Goal: Task Accomplishment & Management: Manage account settings

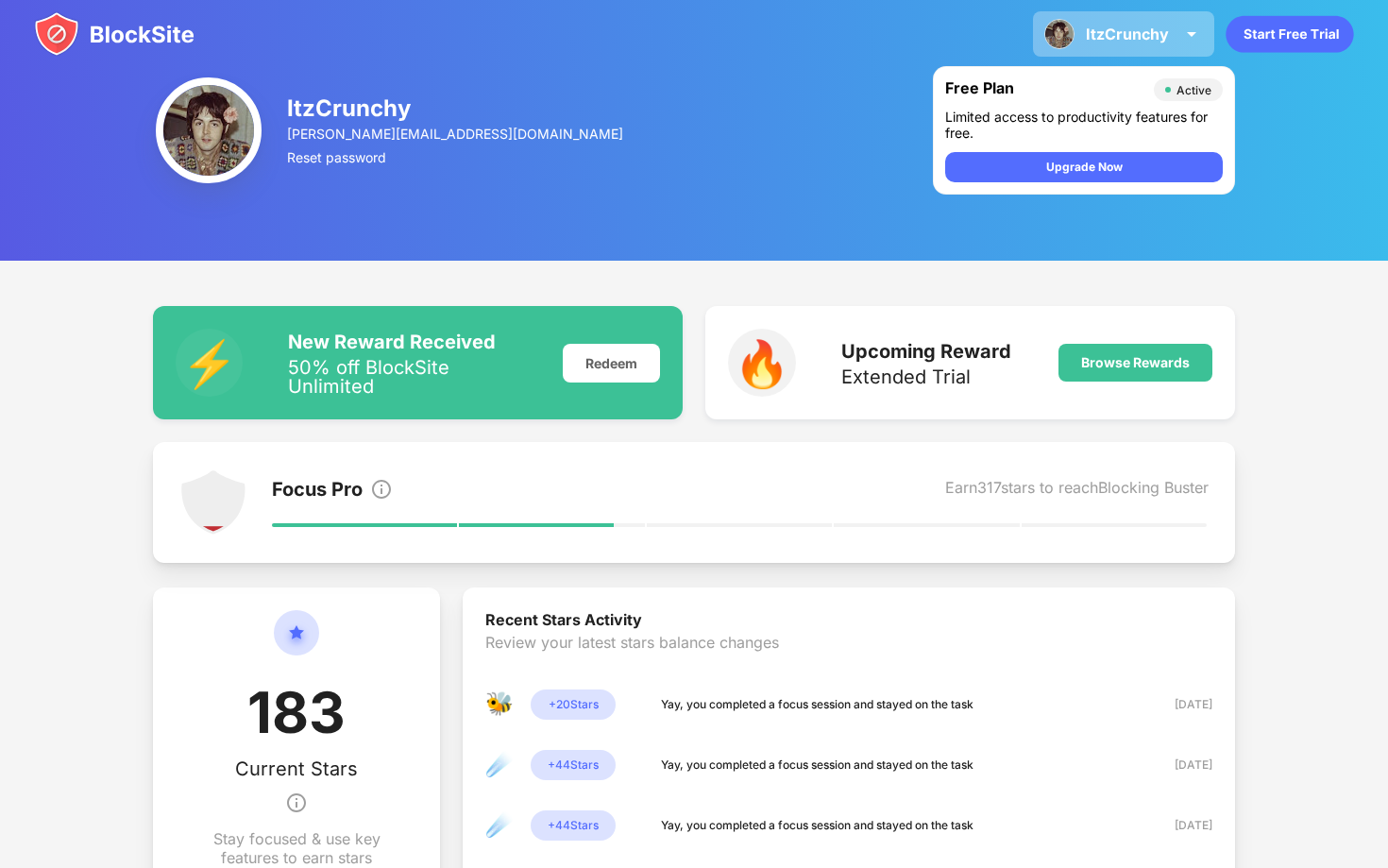
click at [1133, 23] on div "ItzCrunchy ItzCrunchy View Account Insights Premium Rewards Settings Support Lo…" at bounding box center [1123, 33] width 181 height 45
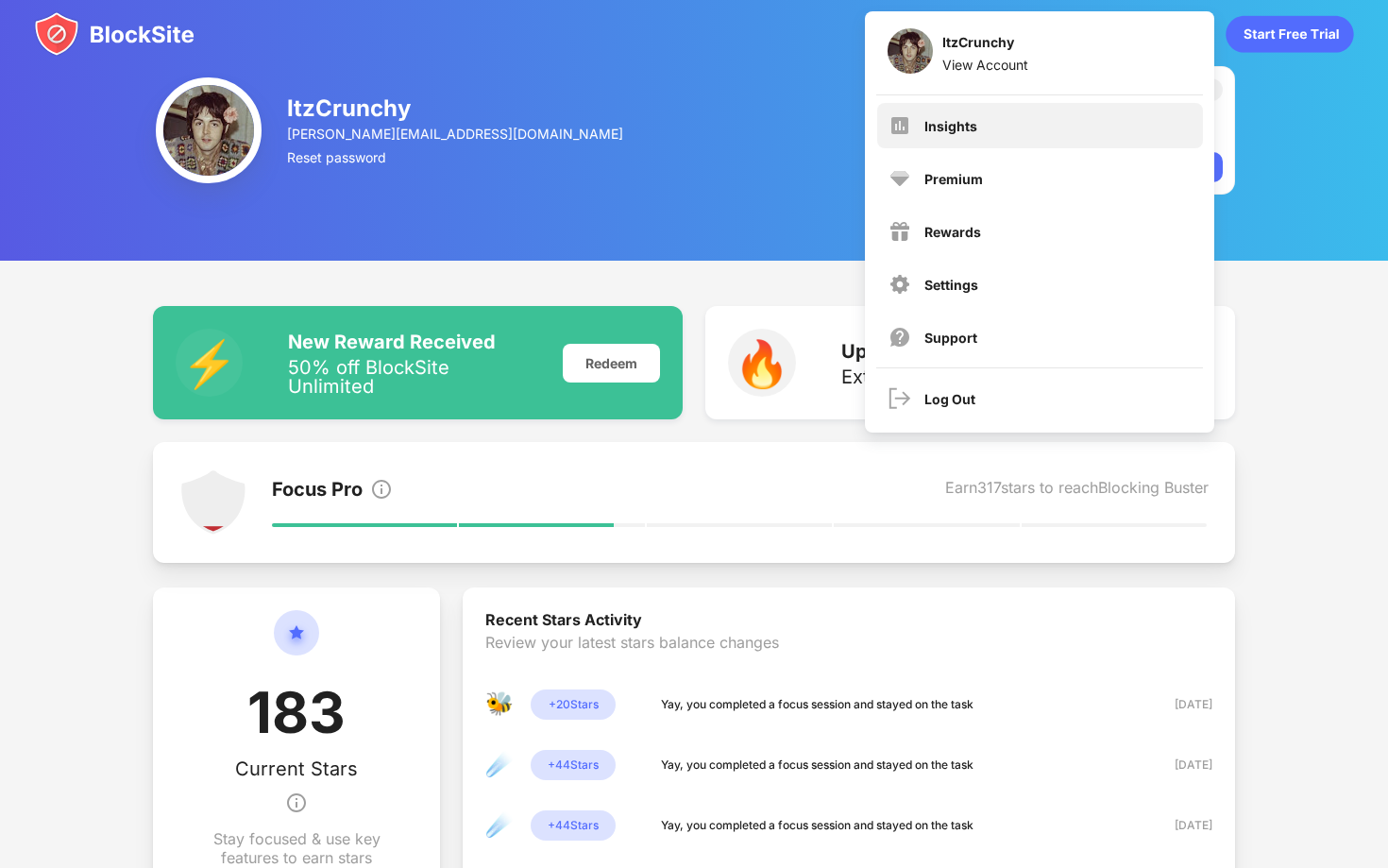
click at [999, 115] on div "Insights" at bounding box center [1040, 125] width 326 height 45
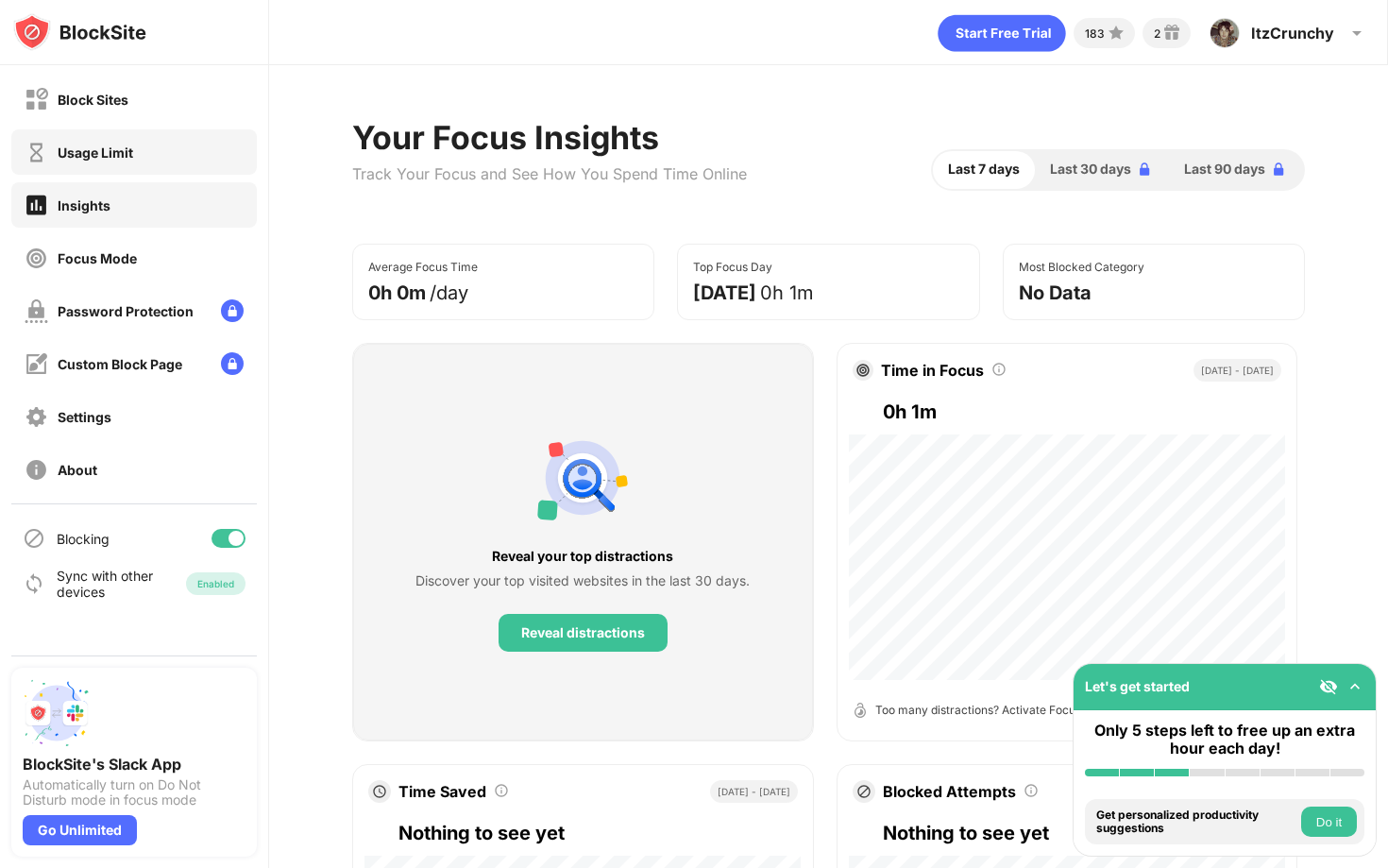
click at [53, 139] on div "Usage Limit" at bounding box center [133, 151] width 245 height 45
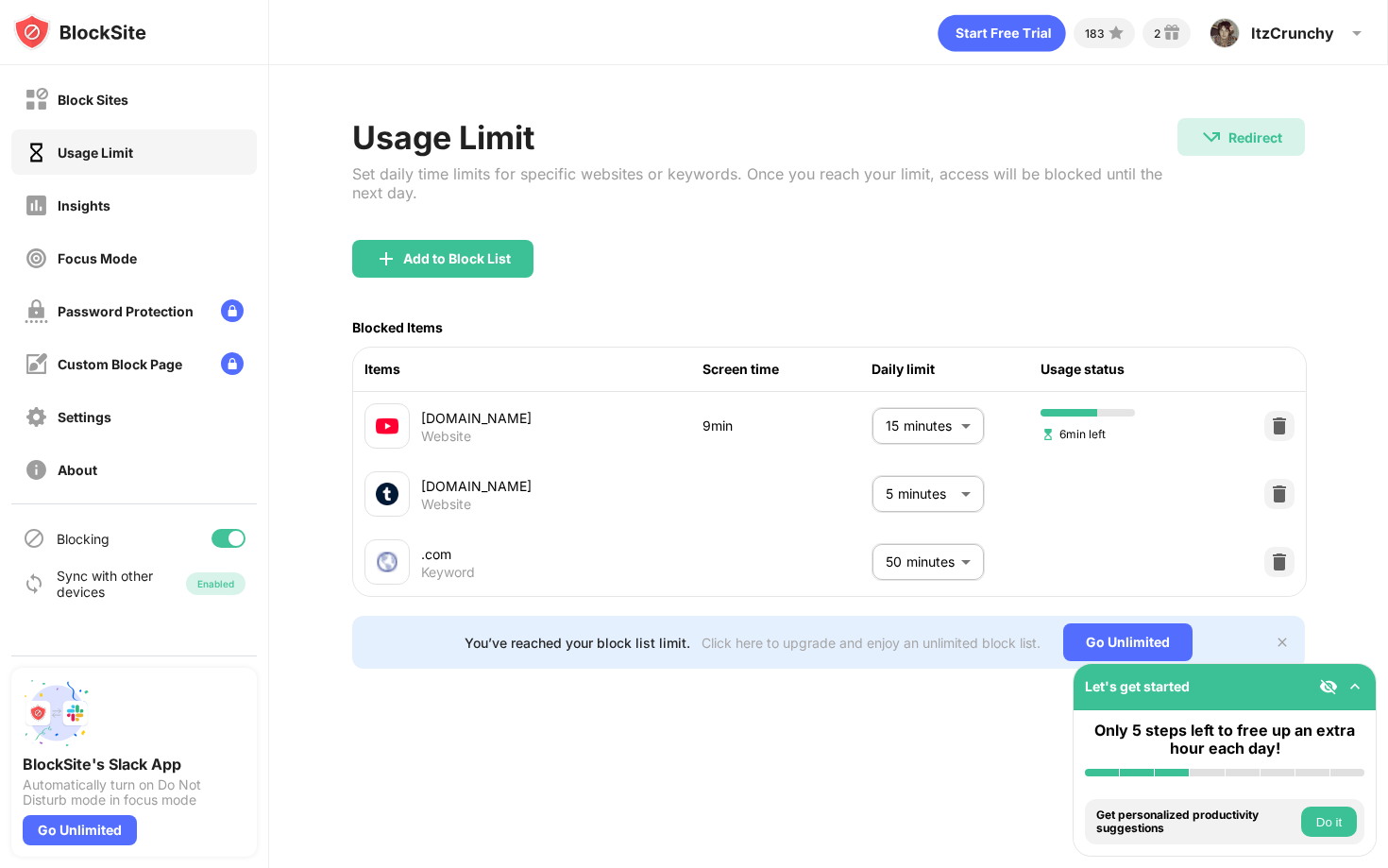
click at [949, 499] on body "Block Sites Usage Limit Insights Focus Mode Password Protection Custom Block Pa…" at bounding box center [694, 434] width 1388 height 868
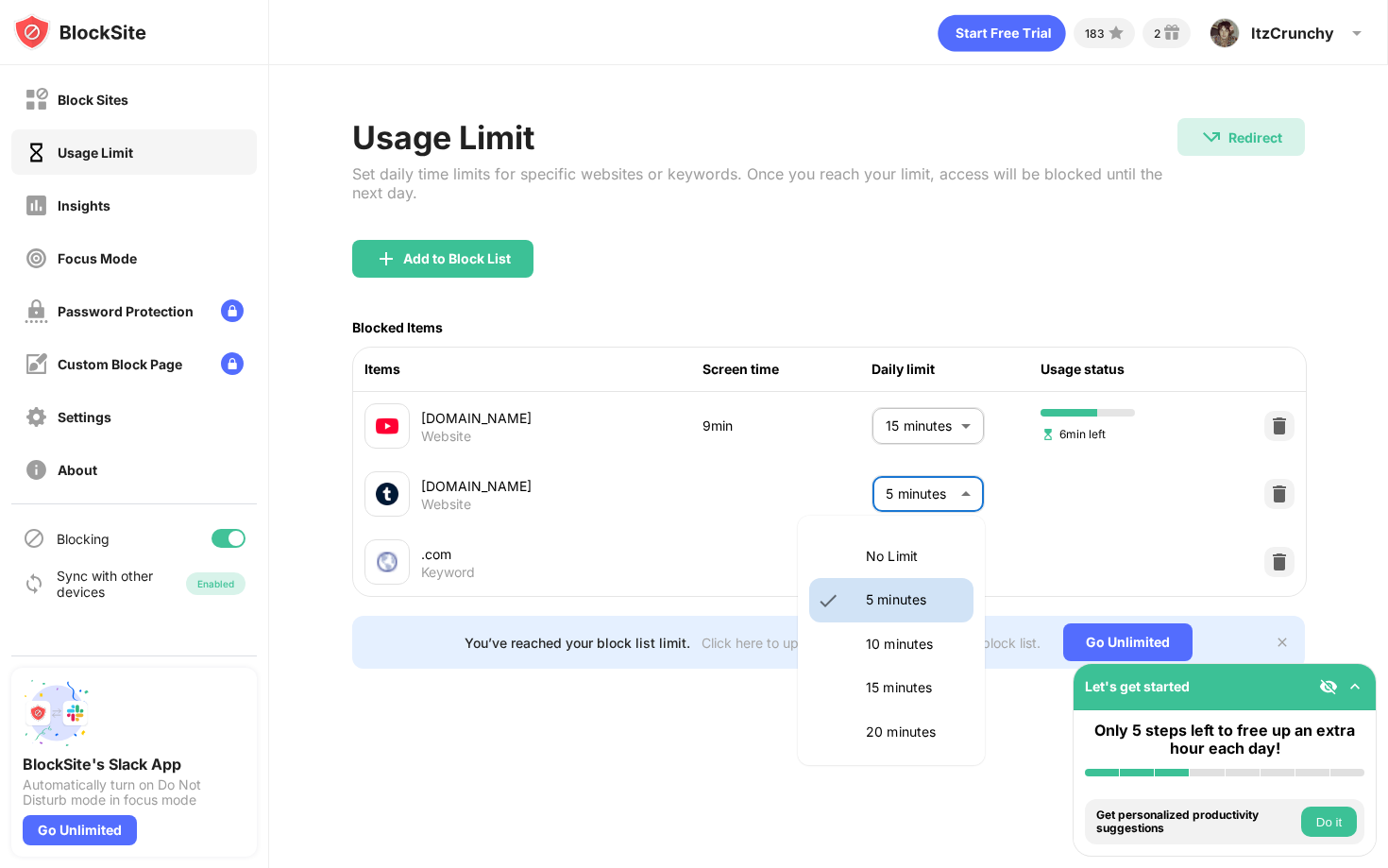
click at [891, 647] on p "10 minutes" at bounding box center [914, 644] width 96 height 21
type input "**"
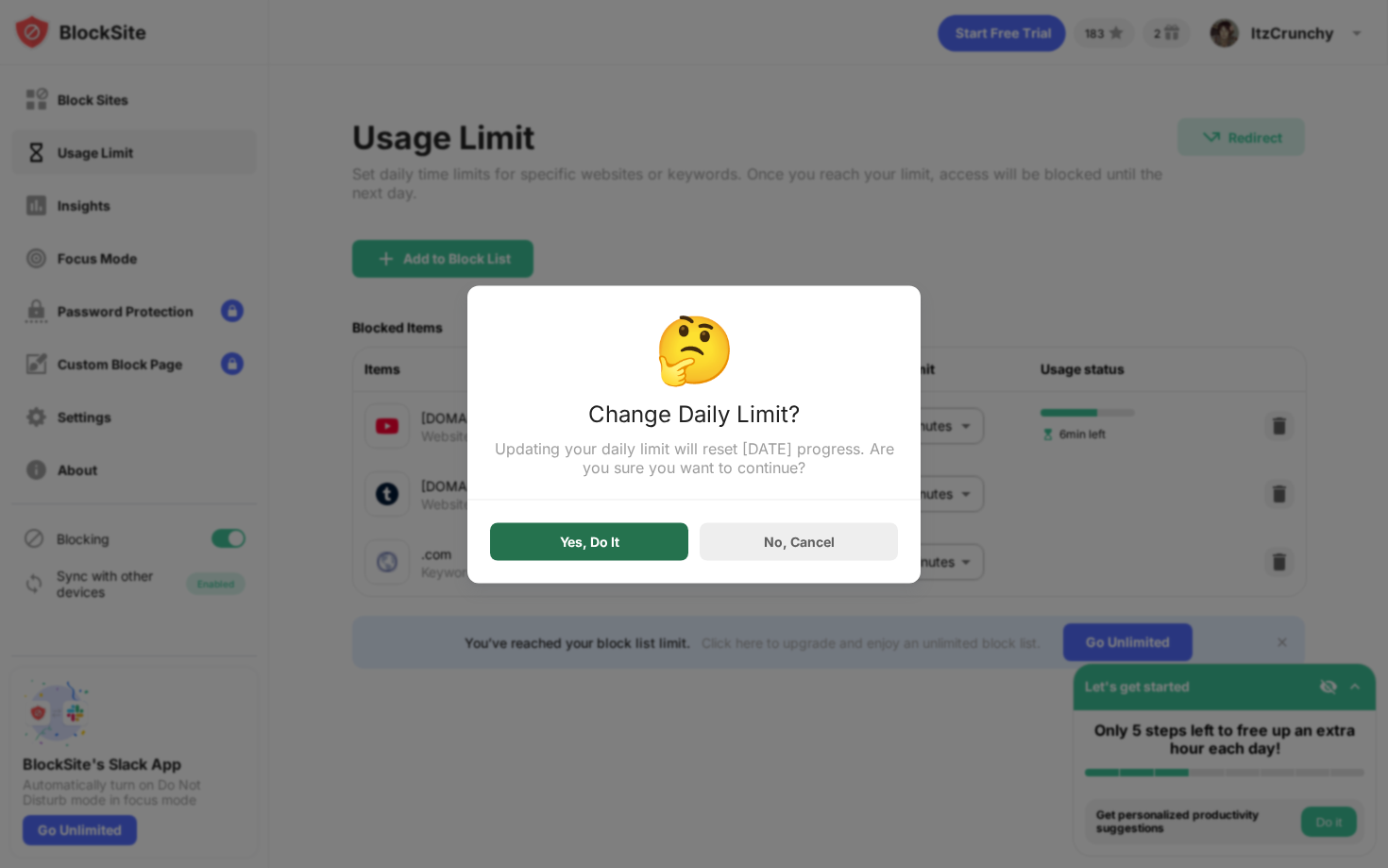
click at [634, 536] on div "Yes, Do It" at bounding box center [589, 541] width 198 height 38
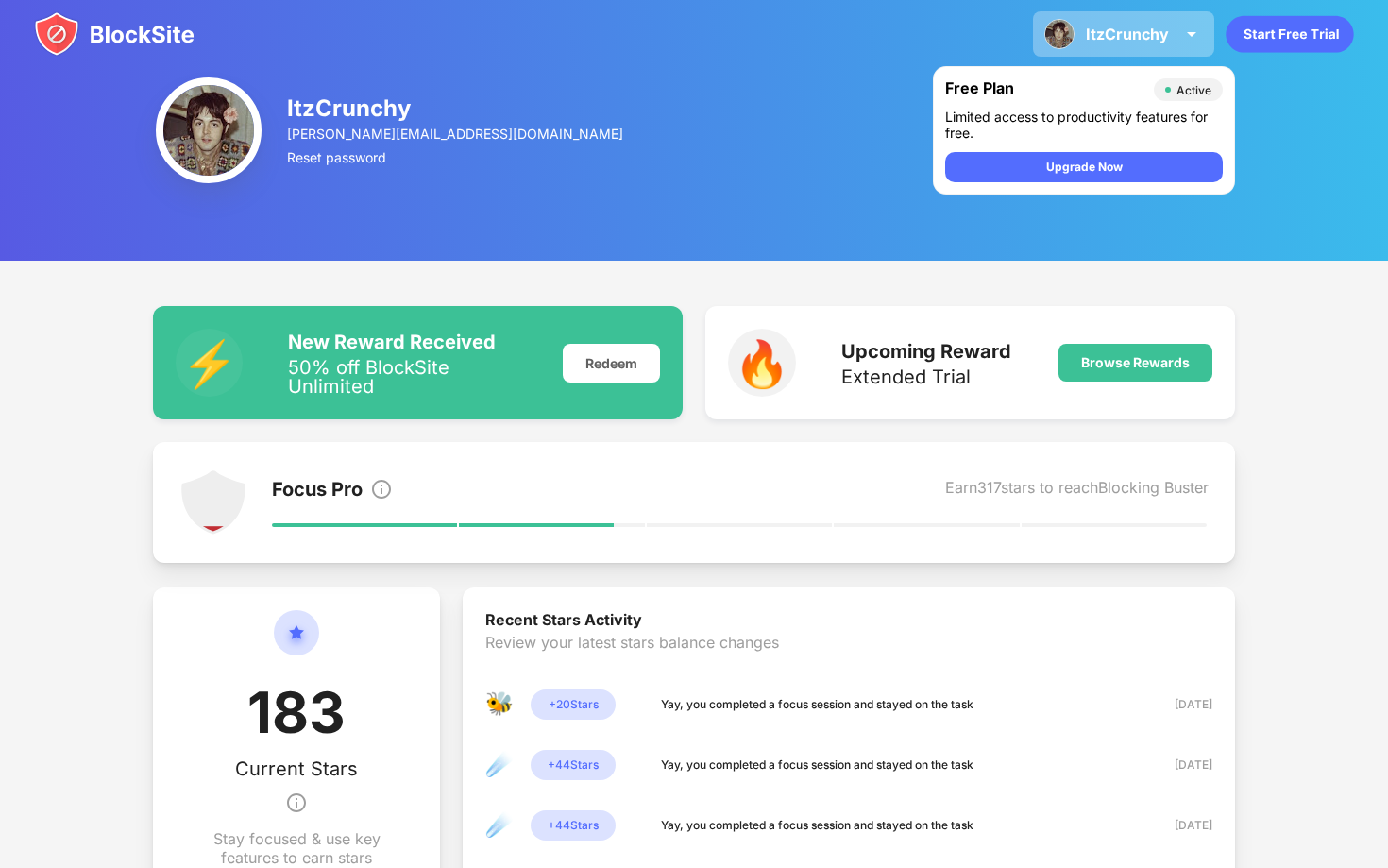
click at [1104, 26] on div "ItzCrunchy" at bounding box center [1127, 34] width 83 height 19
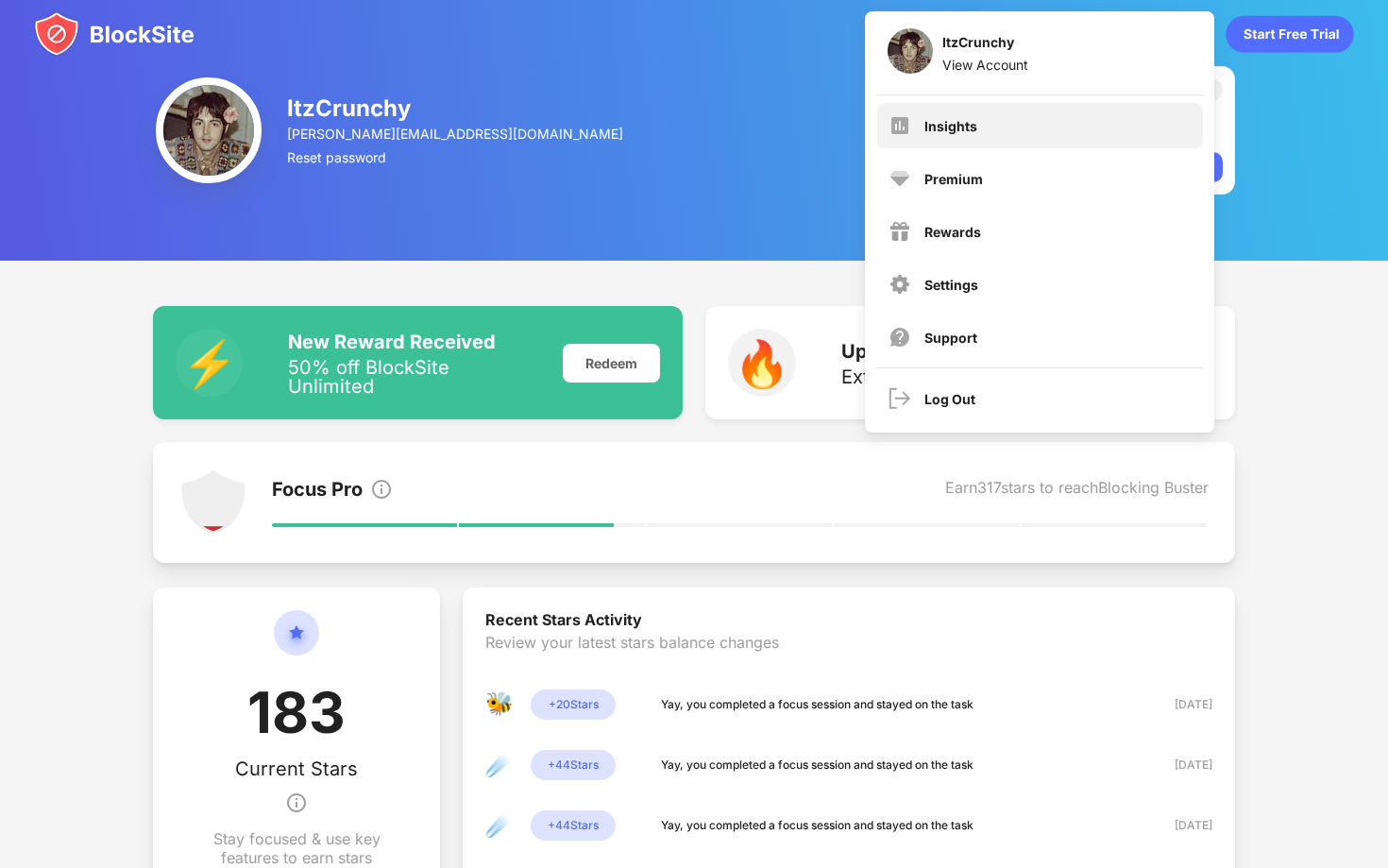
click at [996, 115] on div "Insights" at bounding box center [1040, 125] width 326 height 45
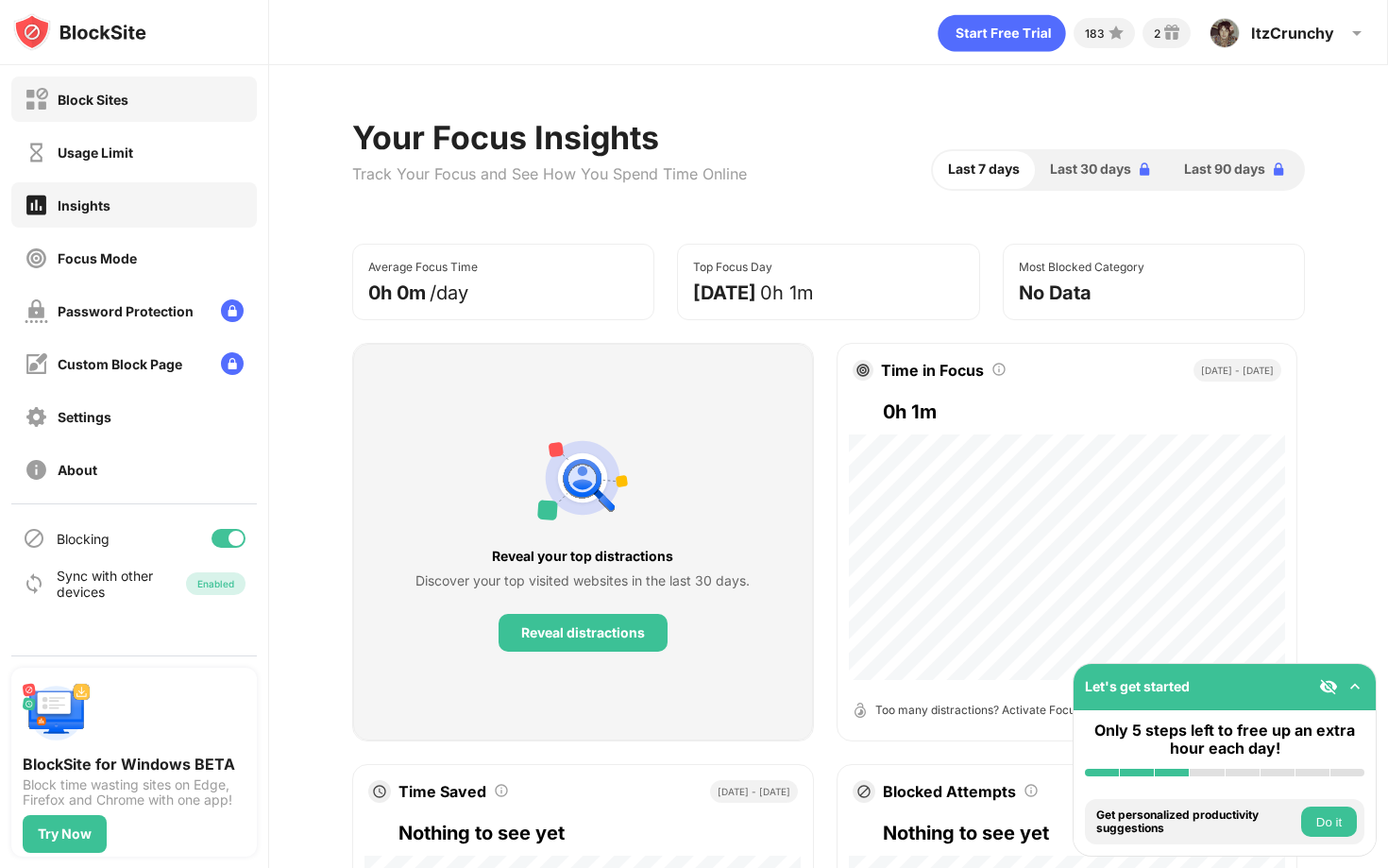
click at [182, 104] on div "Block Sites" at bounding box center [133, 98] width 245 height 45
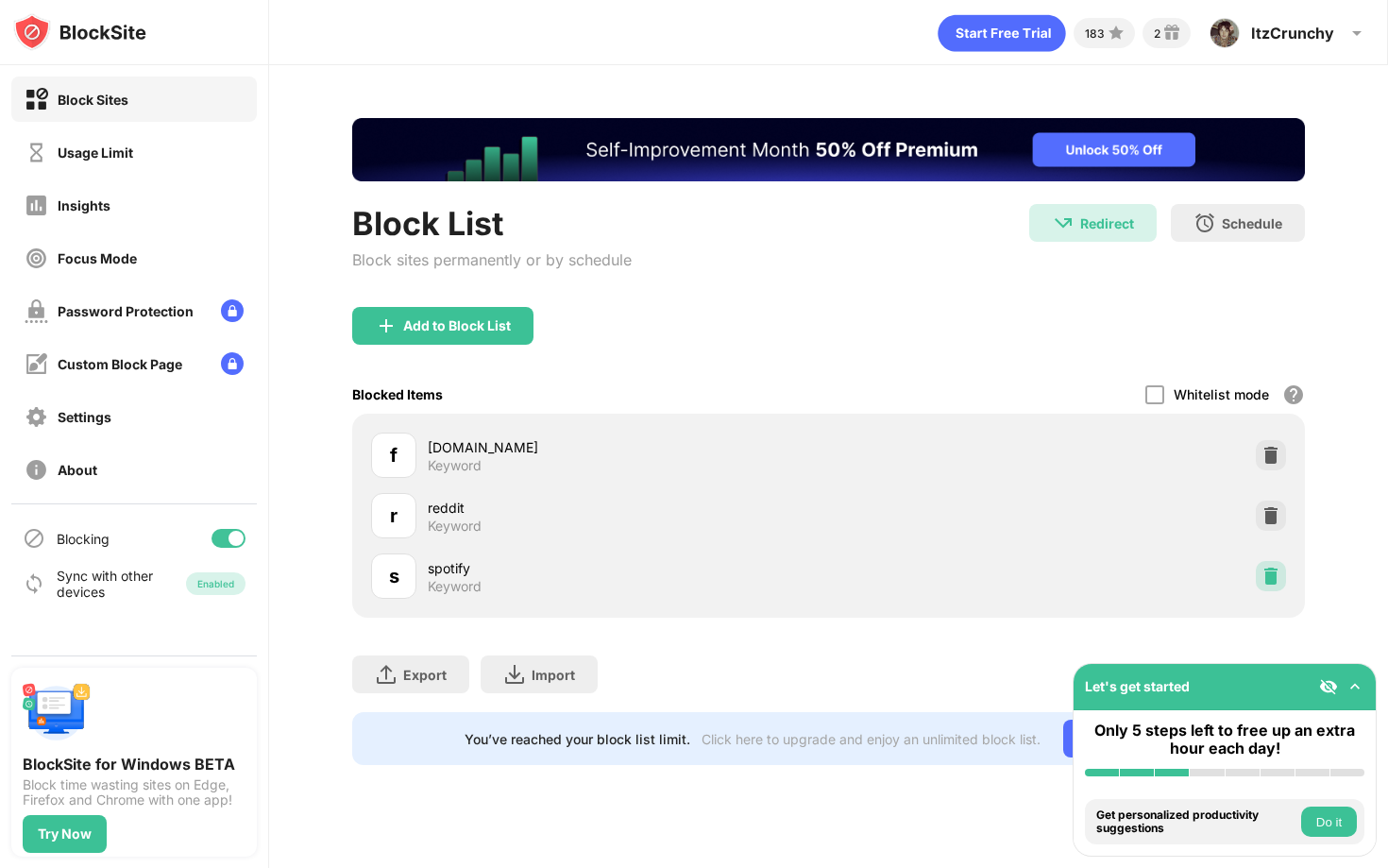
click at [1267, 578] on img at bounding box center [1270, 575] width 19 height 19
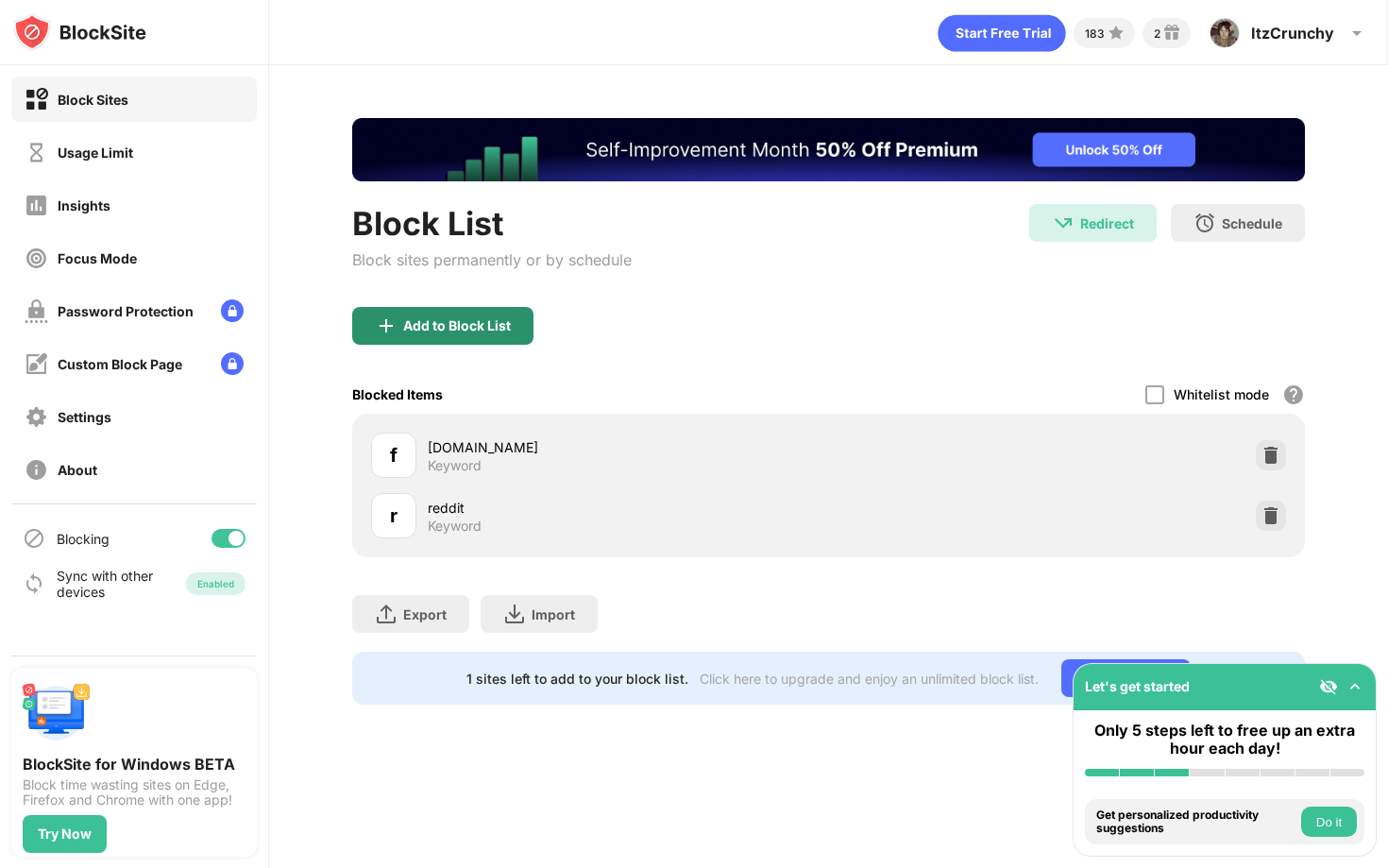
click at [478, 335] on div "Add to Block List" at bounding box center [442, 326] width 181 height 38
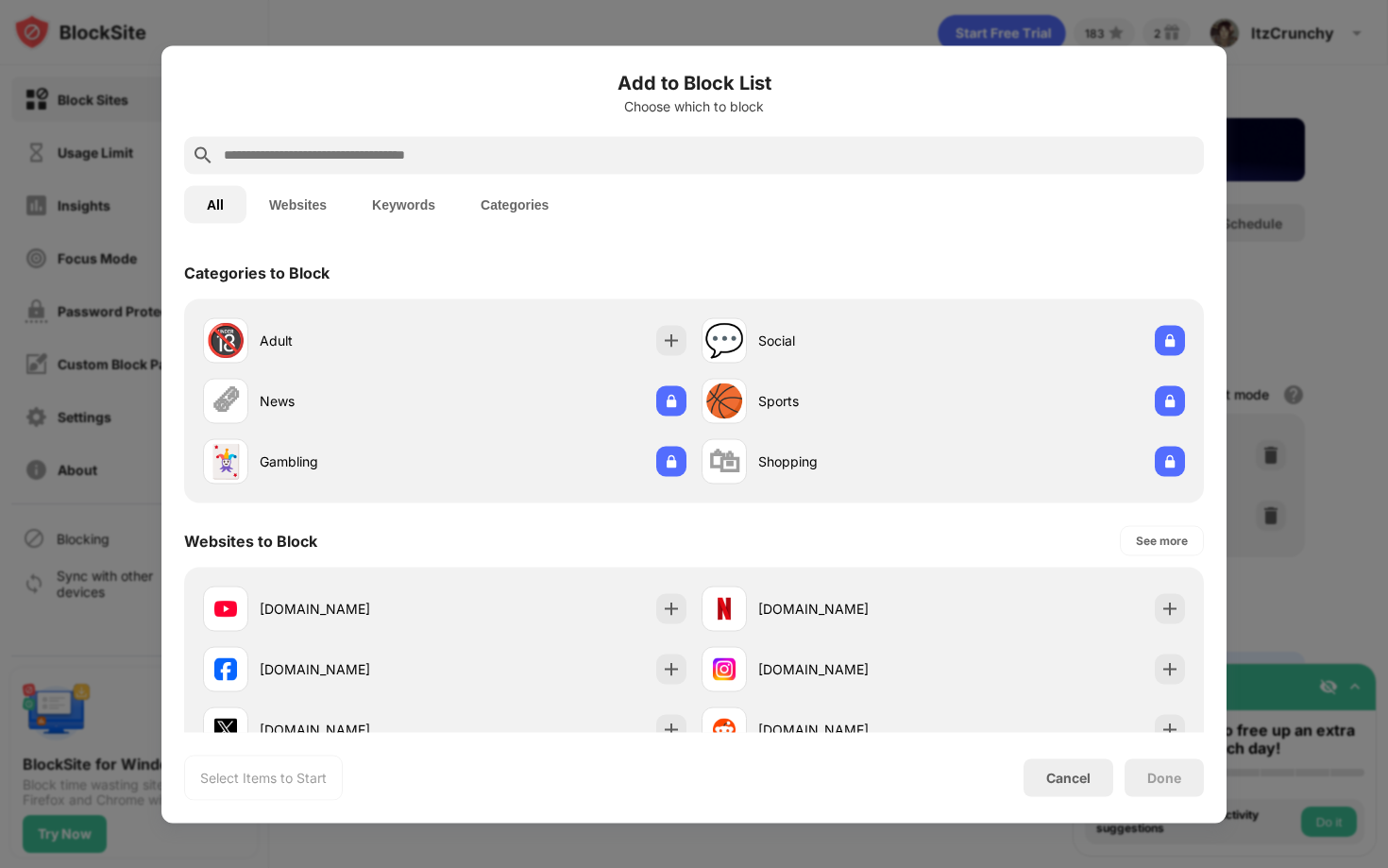
click at [328, 147] on input "text" at bounding box center [709, 155] width 974 height 23
type input "*"
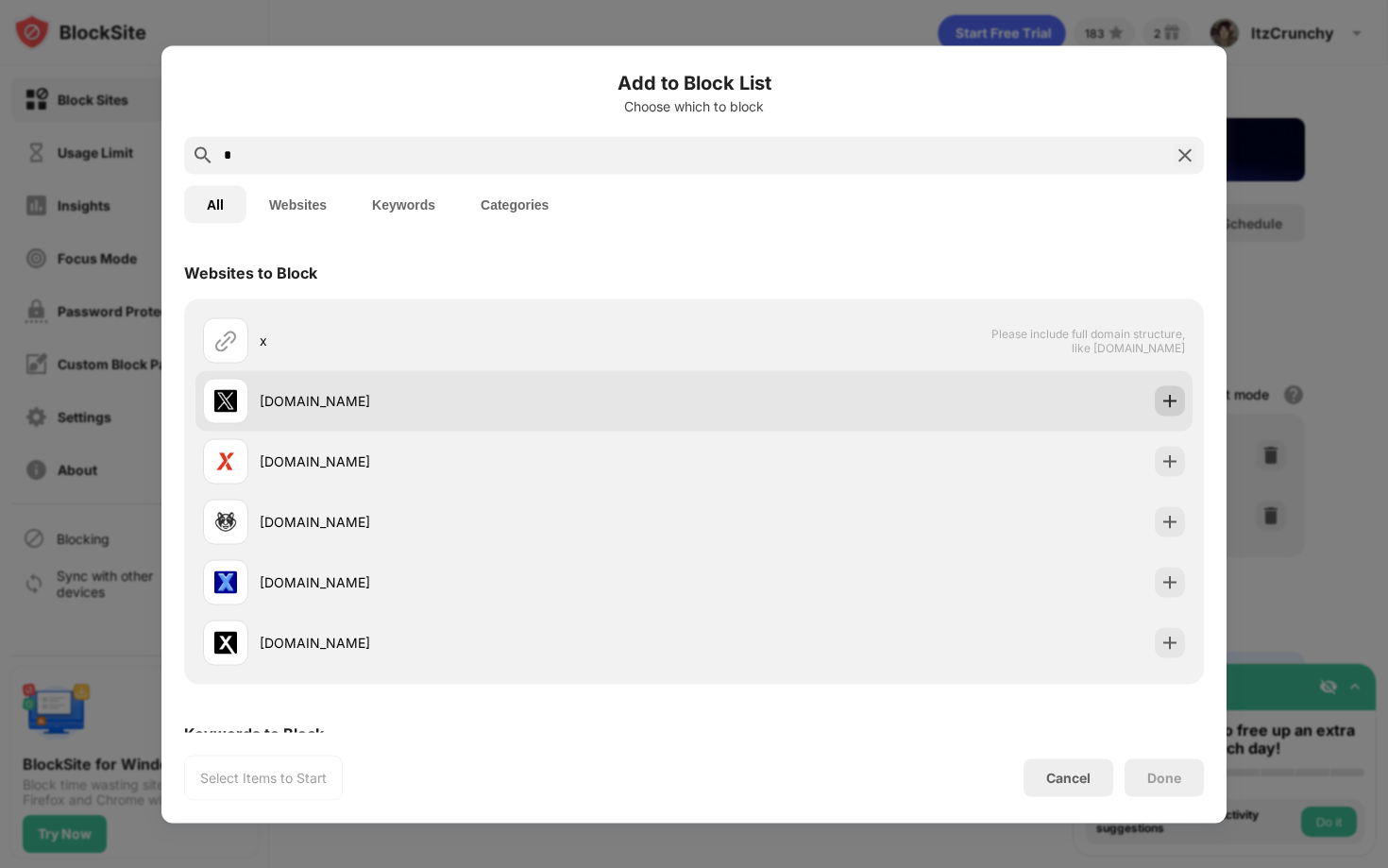
type input "*"
click at [1171, 394] on img at bounding box center [1169, 400] width 19 height 19
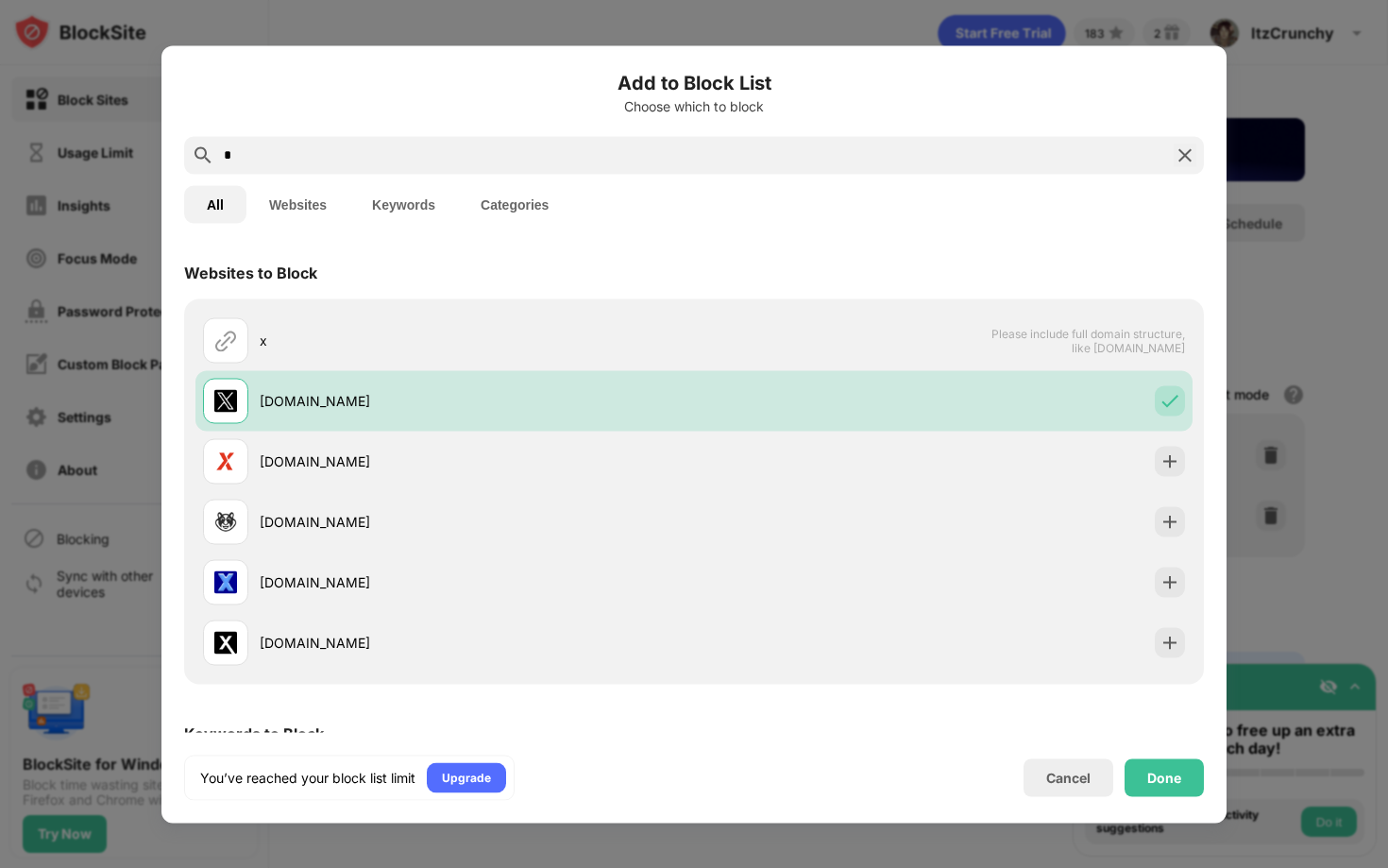
click at [1168, 773] on div "Done" at bounding box center [1164, 776] width 34 height 15
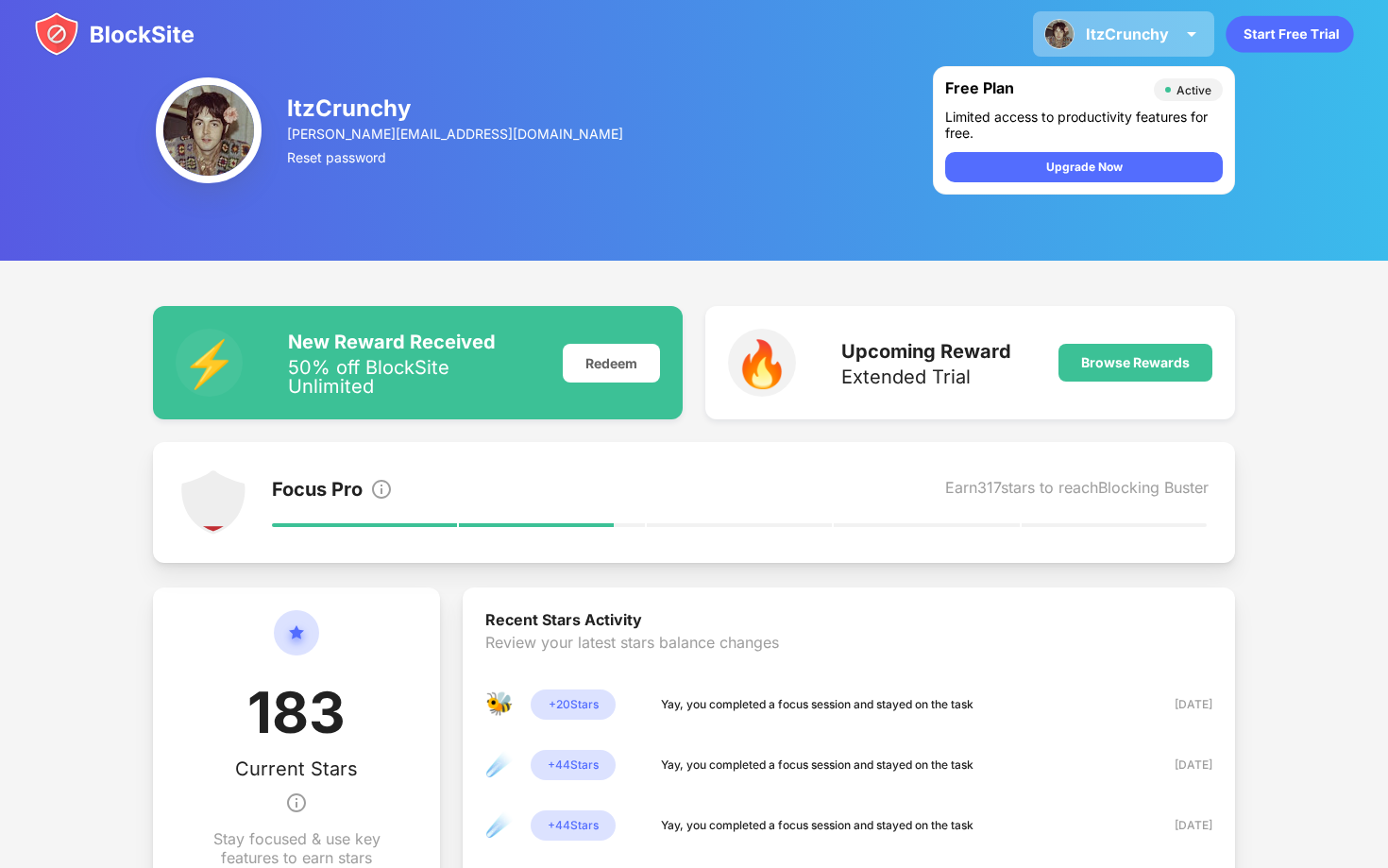
click at [1075, 21] on div "ItzCrunchy ItzCrunchy View Account Insights Premium Rewards Settings Support Lo…" at bounding box center [1123, 33] width 181 height 45
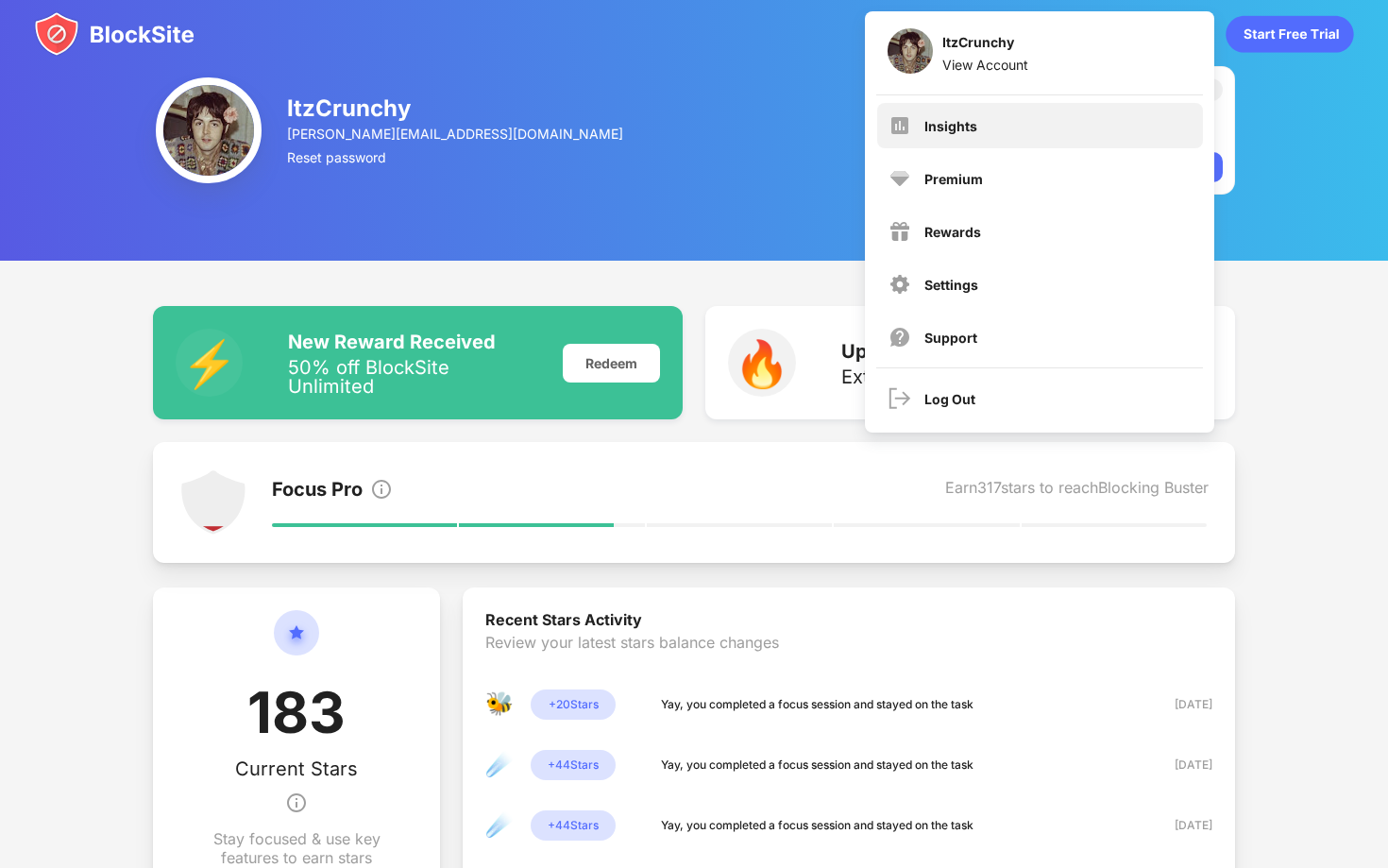
click at [984, 130] on div "Insights" at bounding box center [1040, 125] width 326 height 45
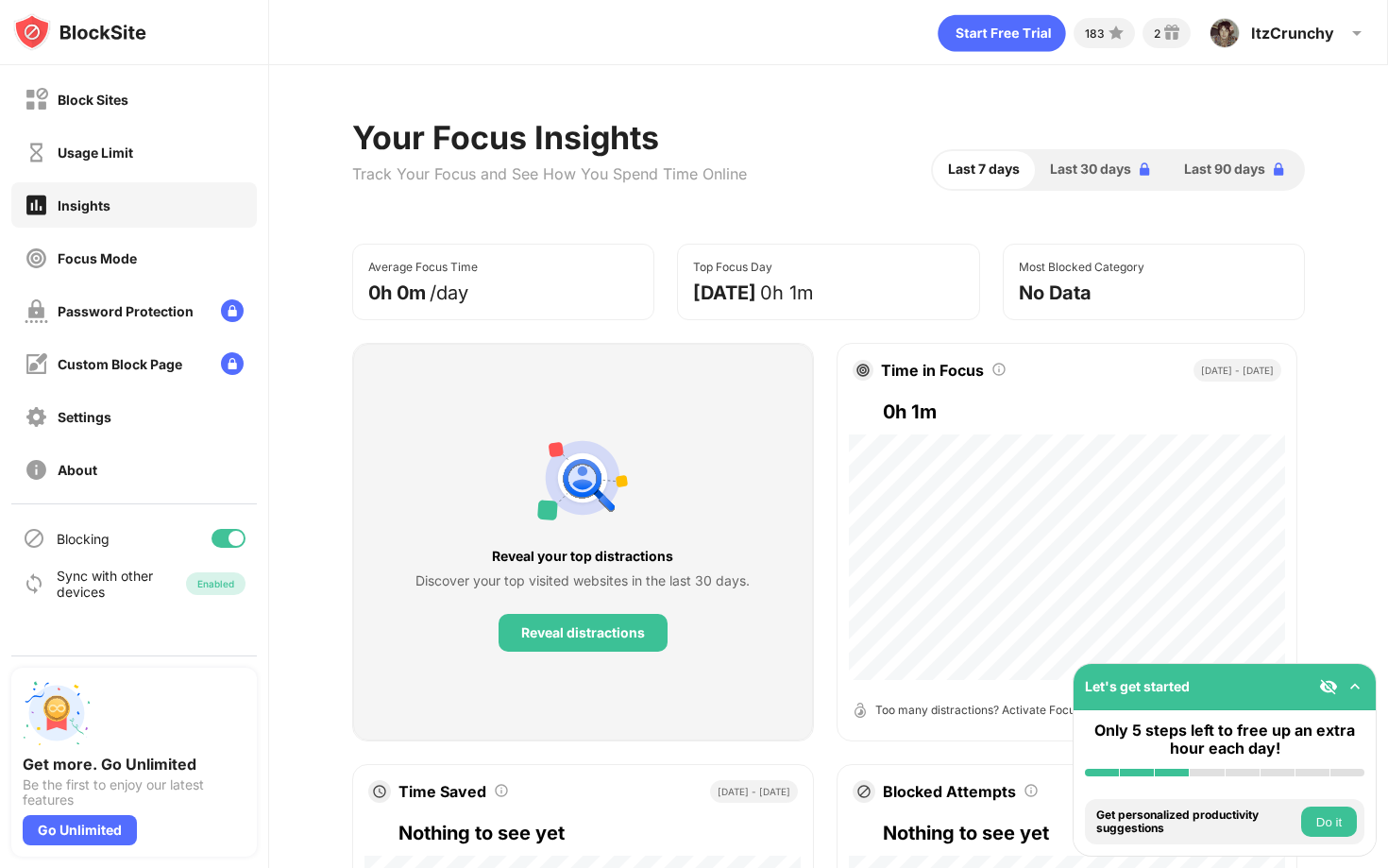
click at [70, 150] on div "Usage Limit" at bounding box center [96, 152] width 76 height 16
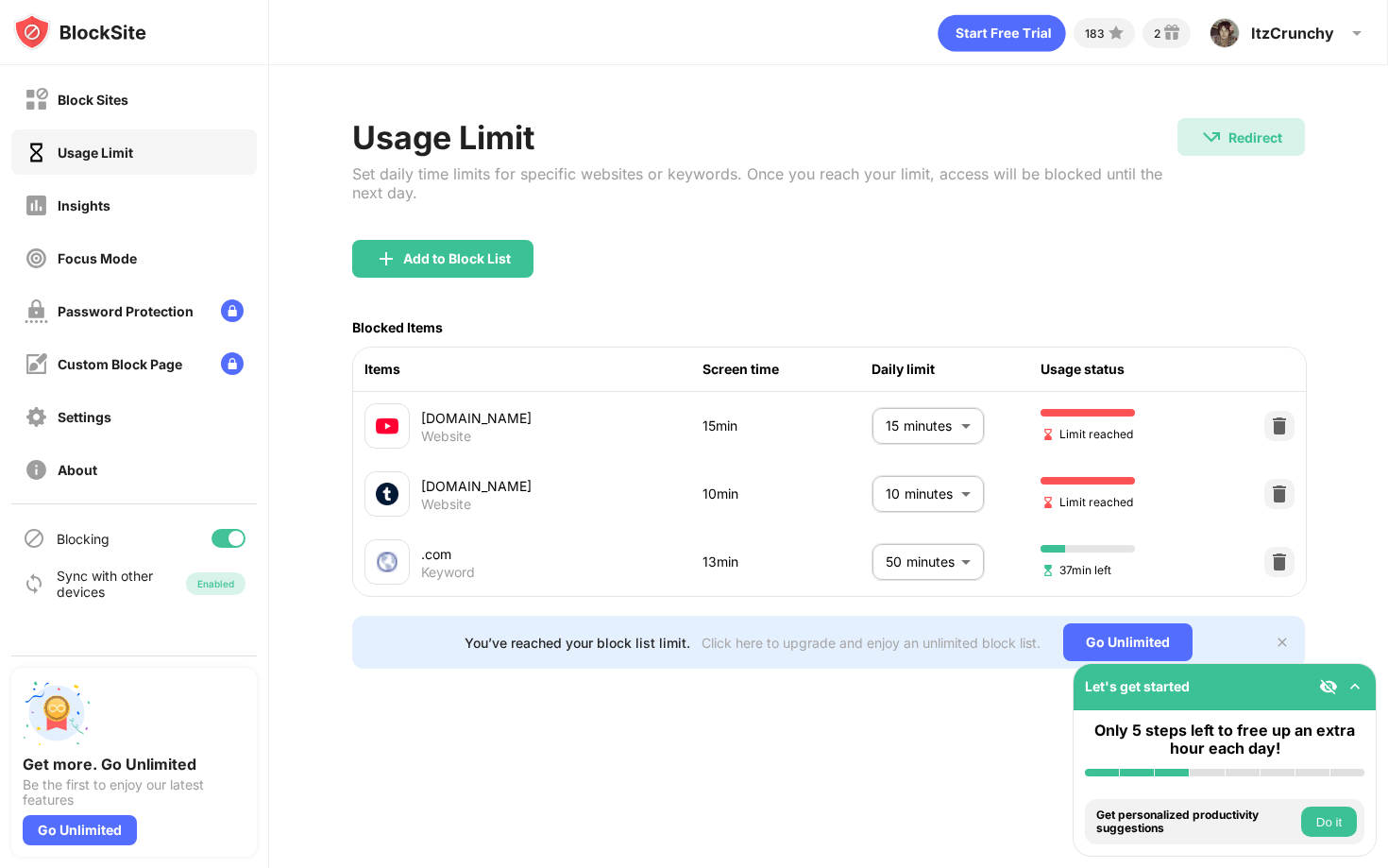
click at [945, 425] on body "Block Sites Usage Limit Insights Focus Mode Password Protection Custom Block Pa…" at bounding box center [694, 434] width 1388 height 868
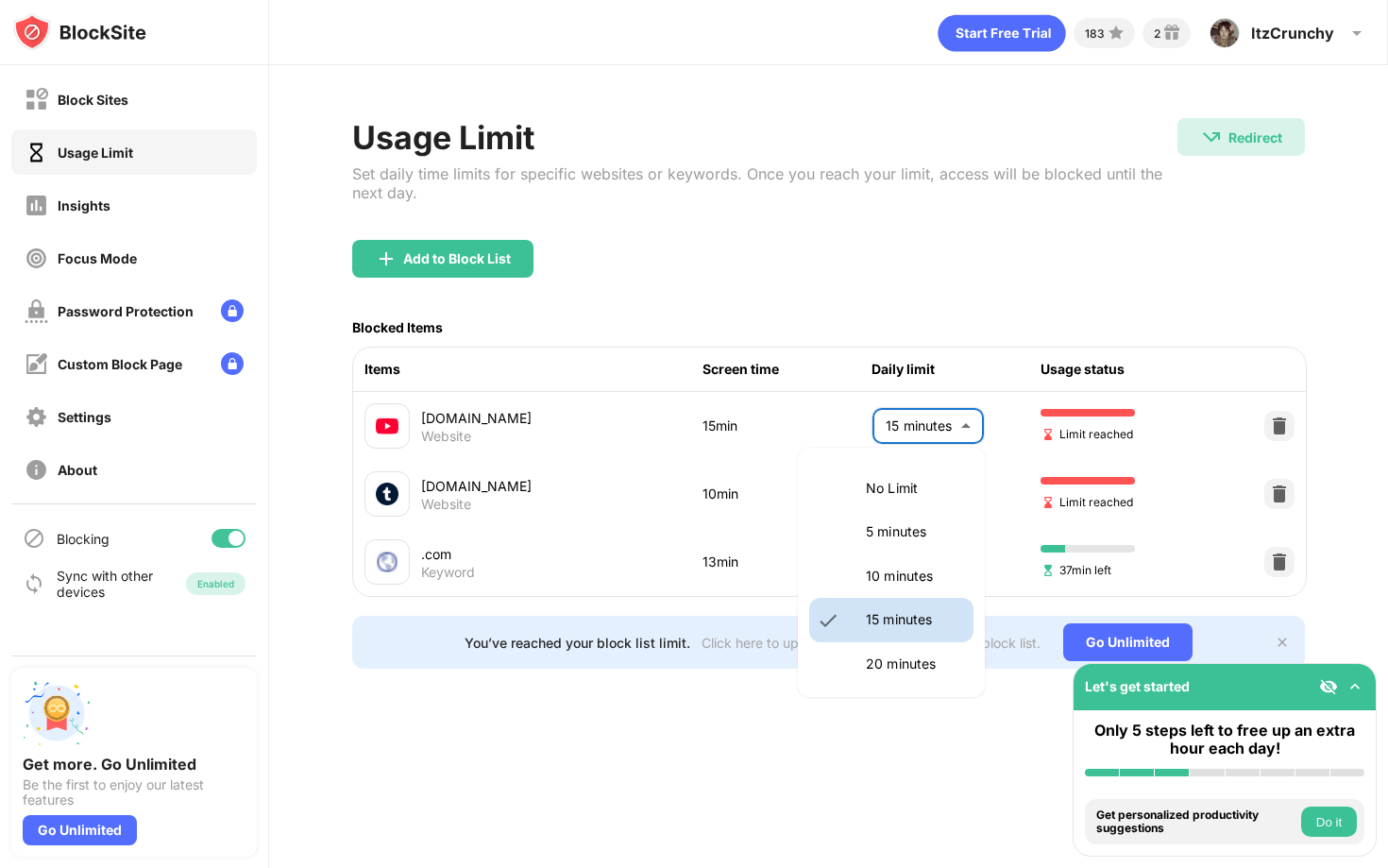
click at [913, 668] on p "20 minutes" at bounding box center [914, 663] width 96 height 21
type input "**"
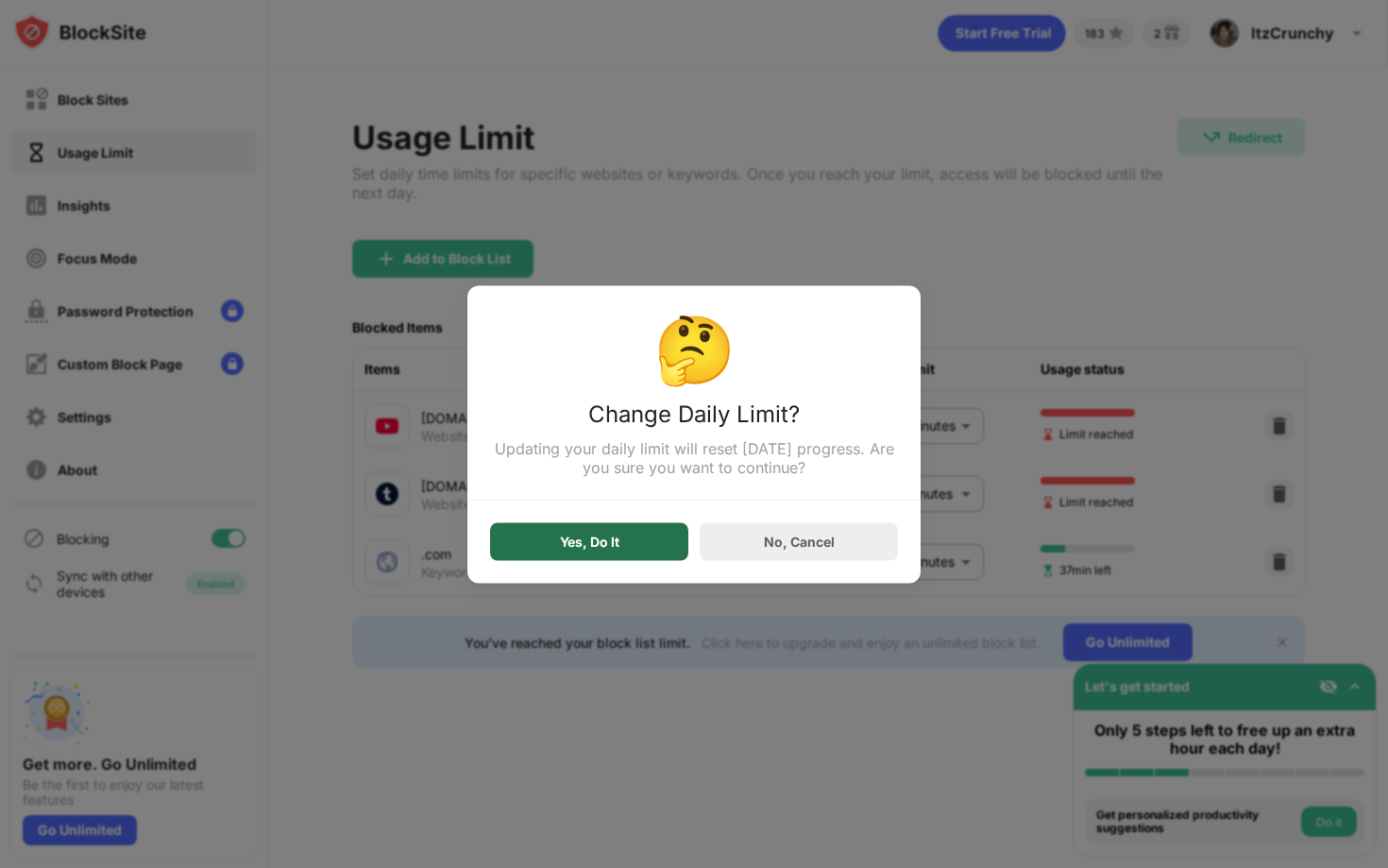
click at [633, 548] on div "Yes, Do It" at bounding box center [589, 541] width 198 height 38
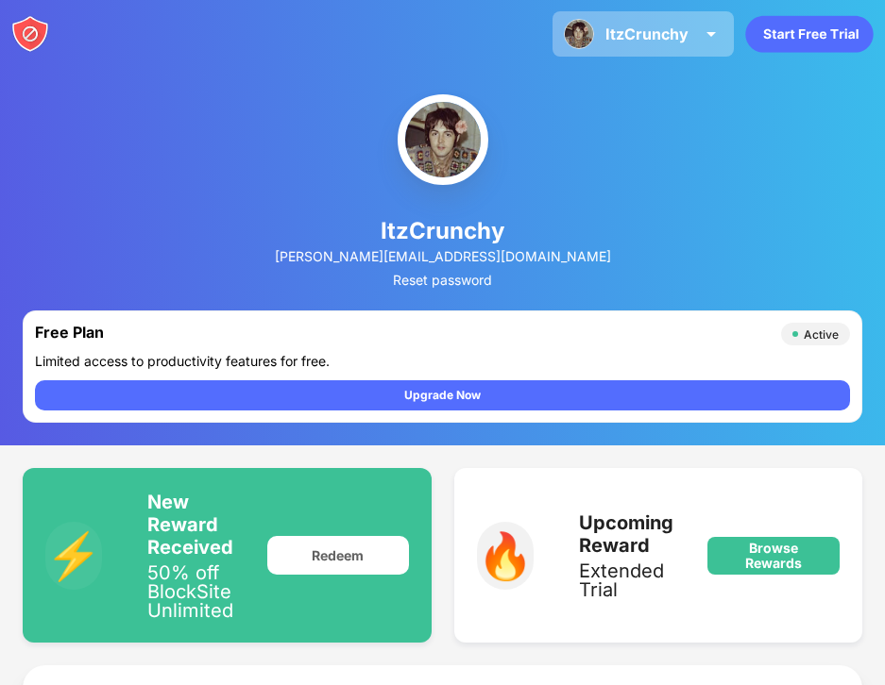
click at [634, 38] on div "ItzCrunchy" at bounding box center [646, 34] width 83 height 19
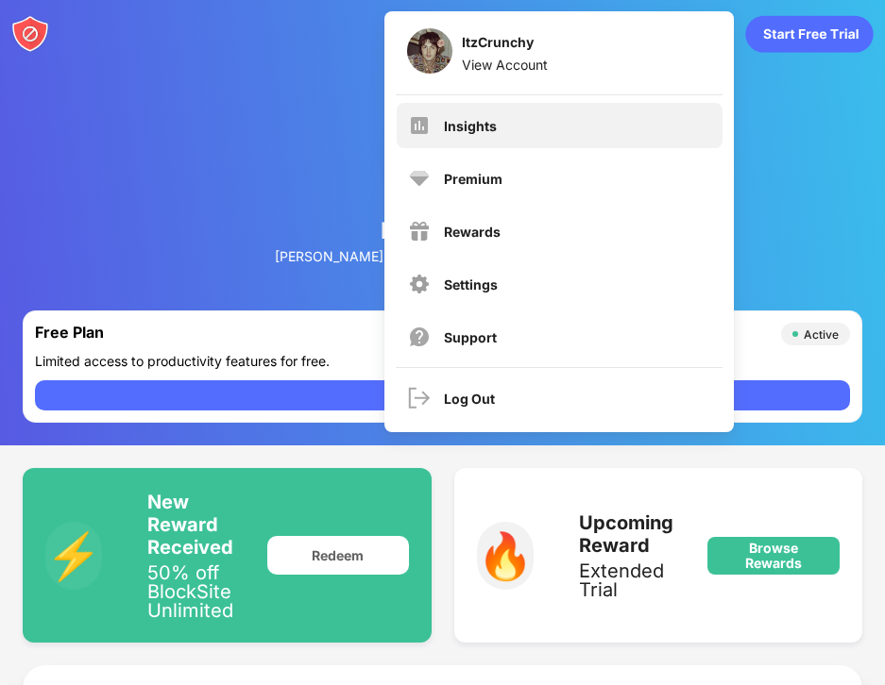
click at [538, 119] on div "Insights" at bounding box center [560, 125] width 326 height 45
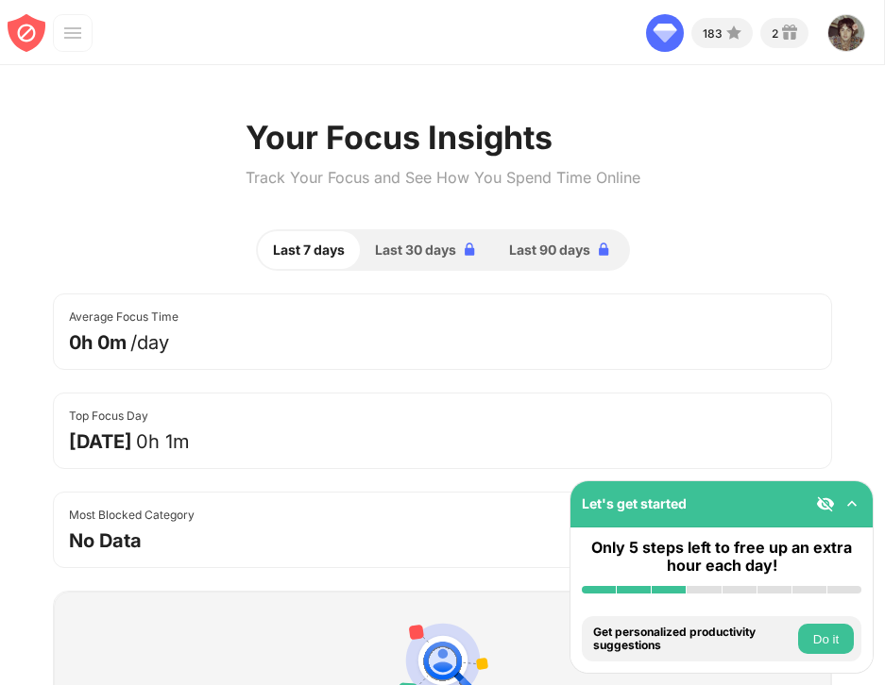
click at [36, 40] on img at bounding box center [27, 33] width 38 height 38
click at [66, 37] on img at bounding box center [72, 33] width 19 height 19
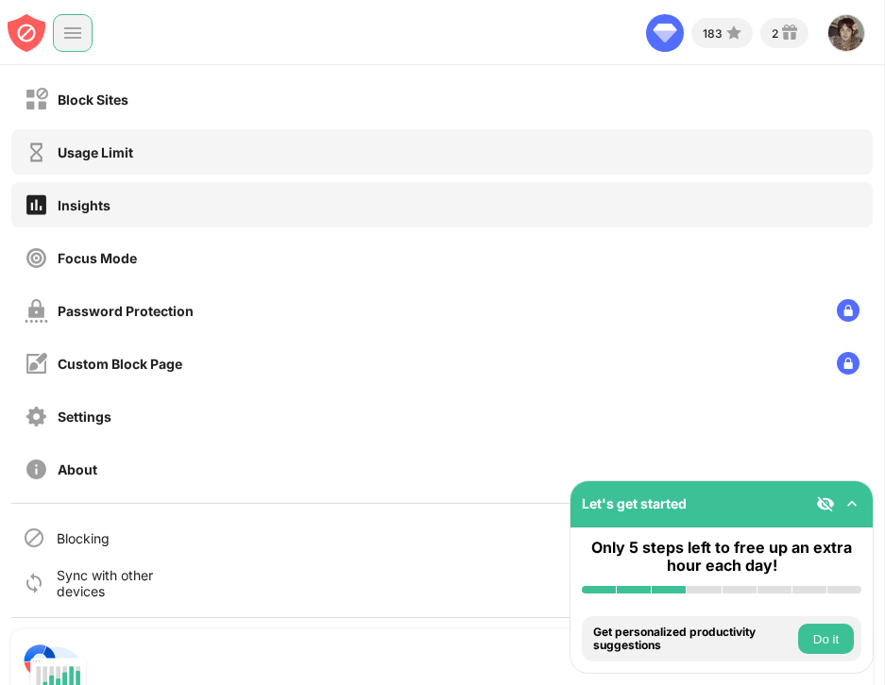
click at [59, 144] on div "Usage Limit" at bounding box center [96, 152] width 76 height 16
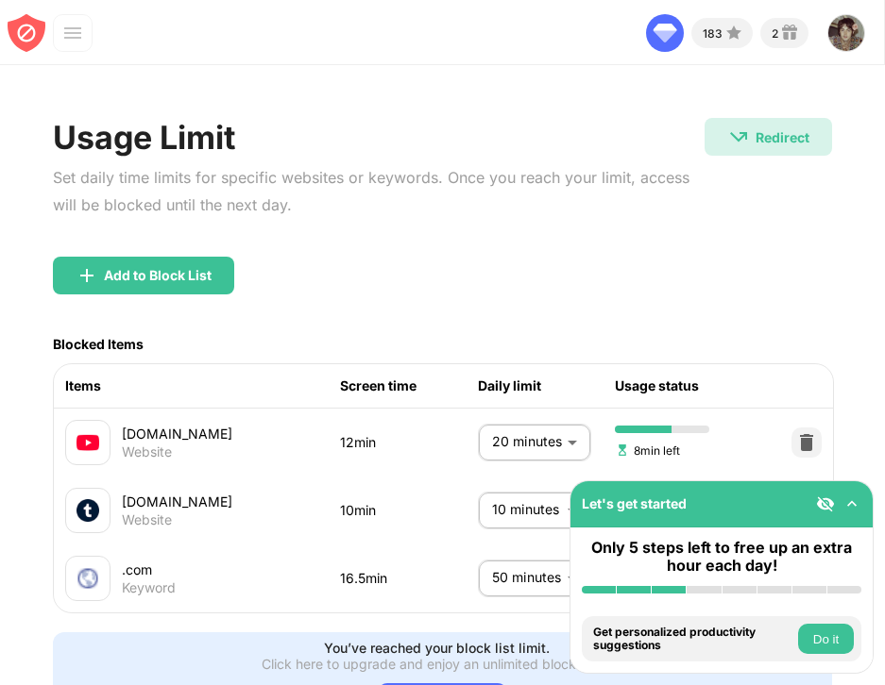
scroll to position [104, 0]
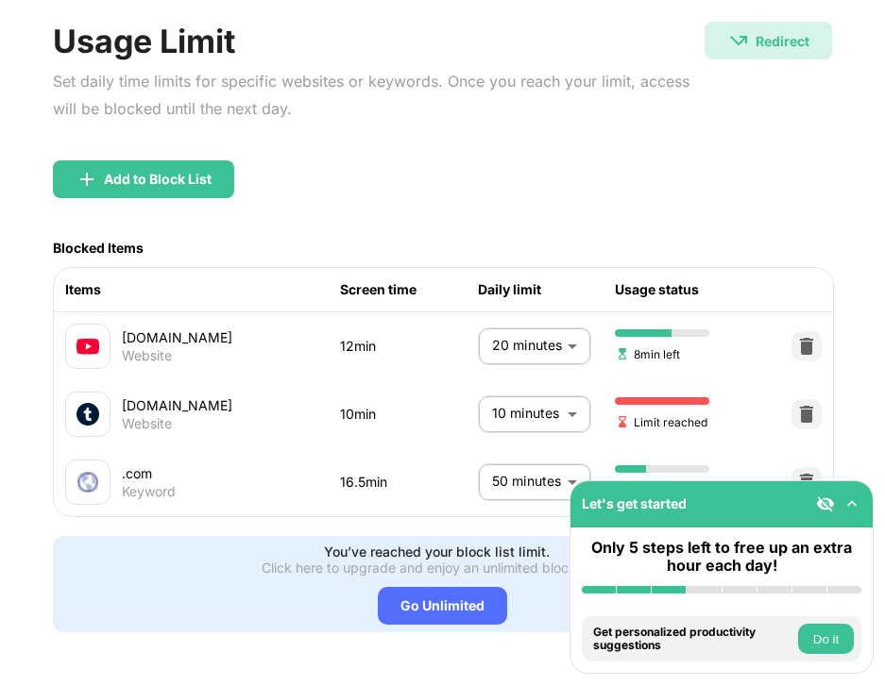
click at [530, 408] on body "Let's get started Only 5 steps left to free up an extra hour each day! Install …" at bounding box center [442, 342] width 885 height 685
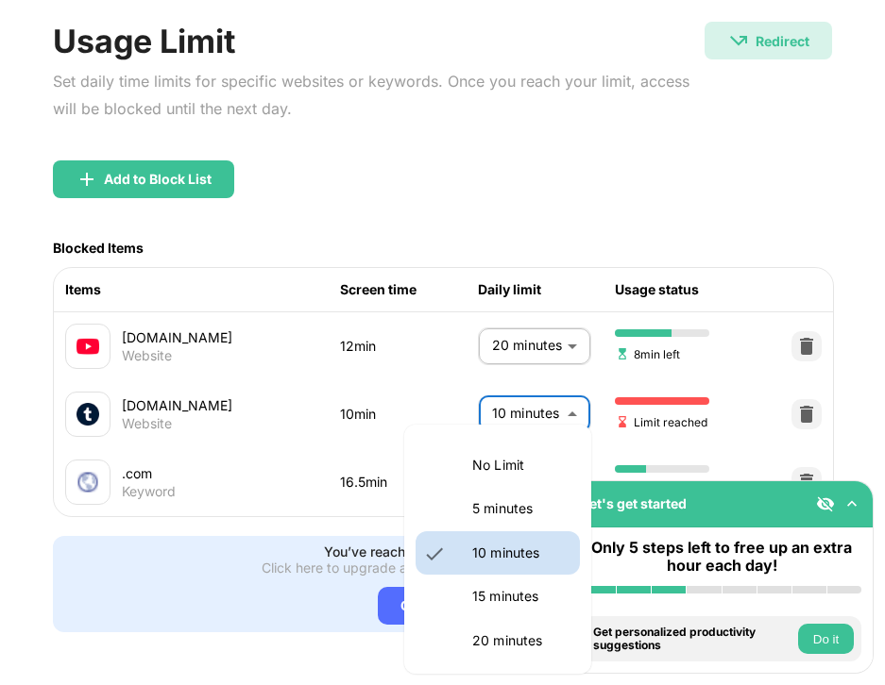
click at [297, 334] on div at bounding box center [442, 342] width 885 height 685
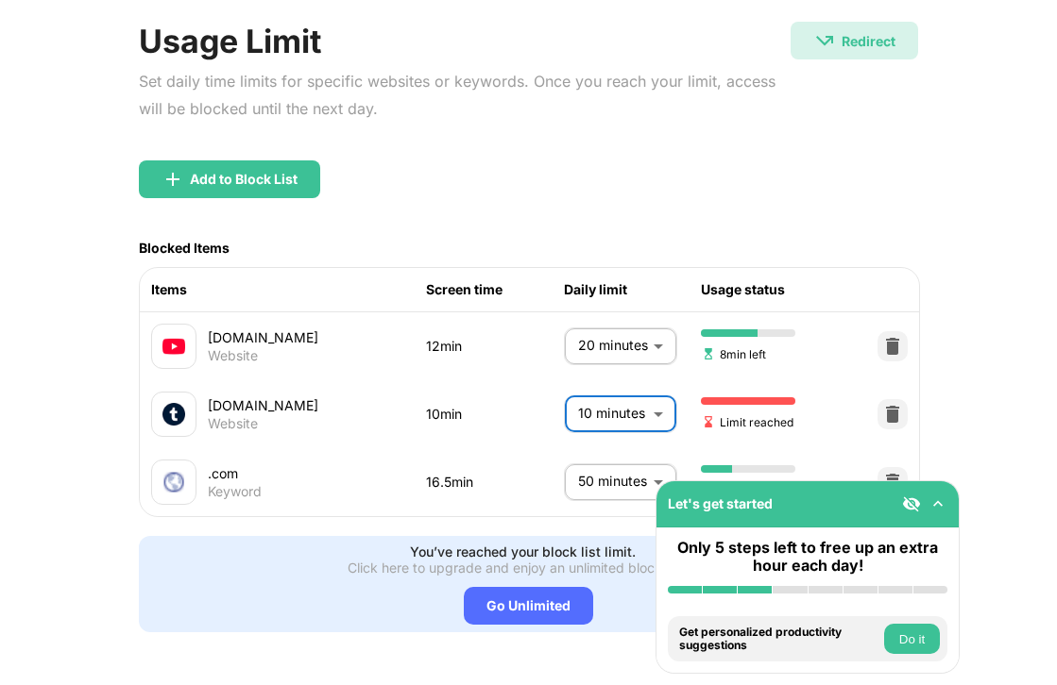
scroll to position [0, 0]
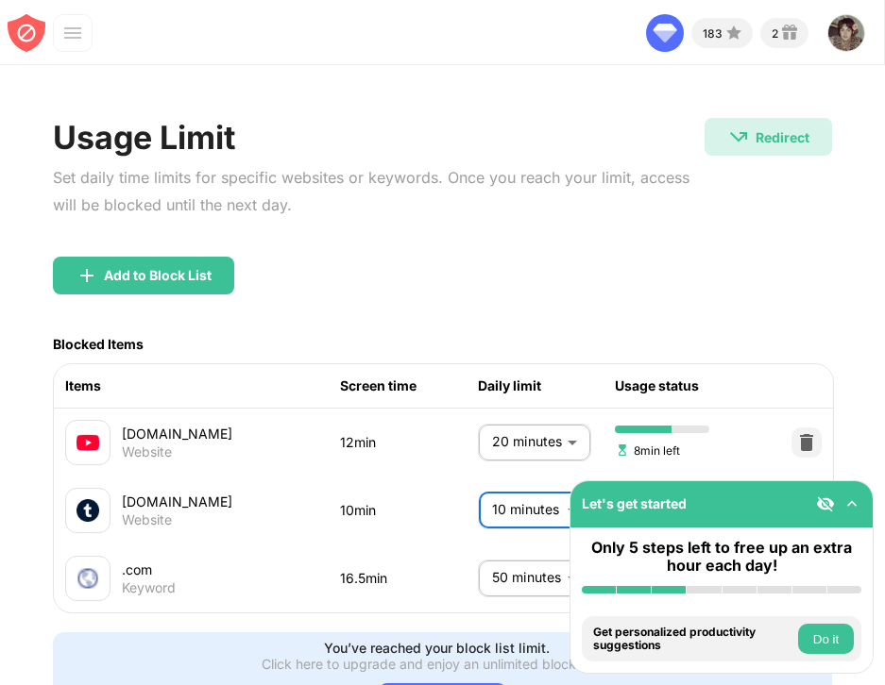
click at [52, 47] on div at bounding box center [50, 33] width 85 height 38
click at [56, 42] on div at bounding box center [73, 33] width 40 height 38
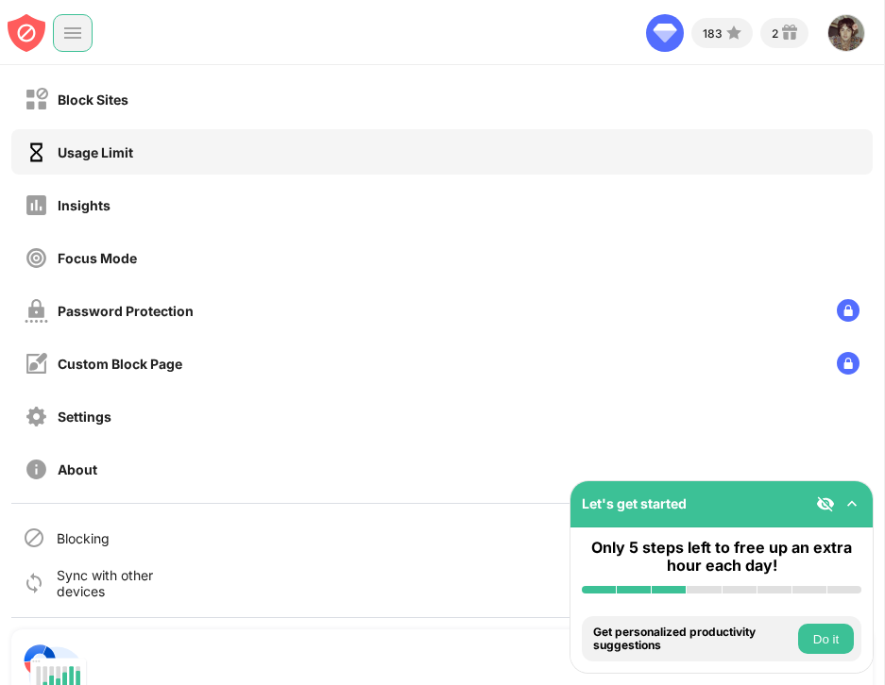
click at [69, 93] on div "Block Sites" at bounding box center [93, 100] width 71 height 16
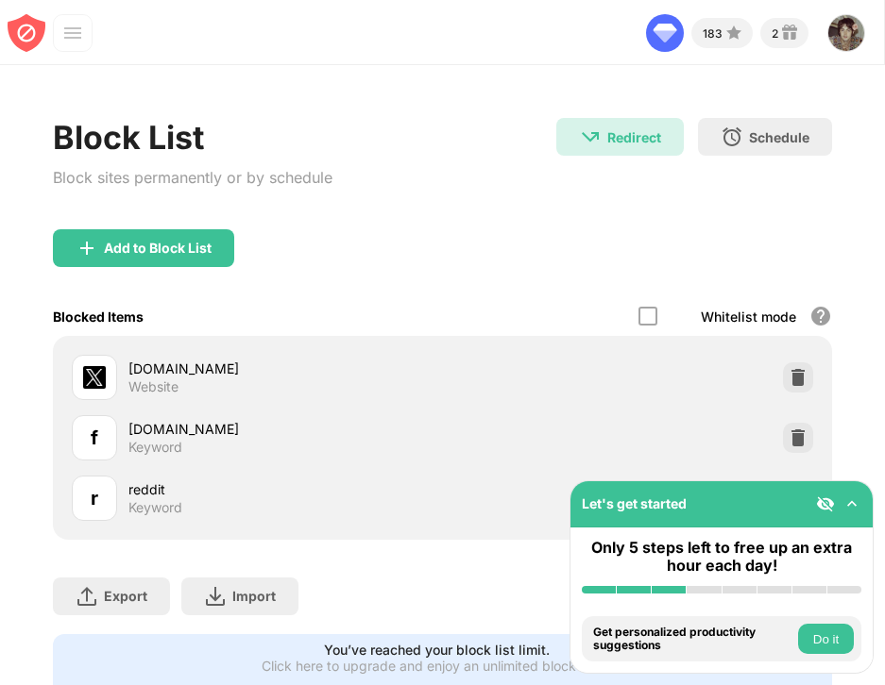
click at [800, 382] on img at bounding box center [797, 377] width 19 height 19
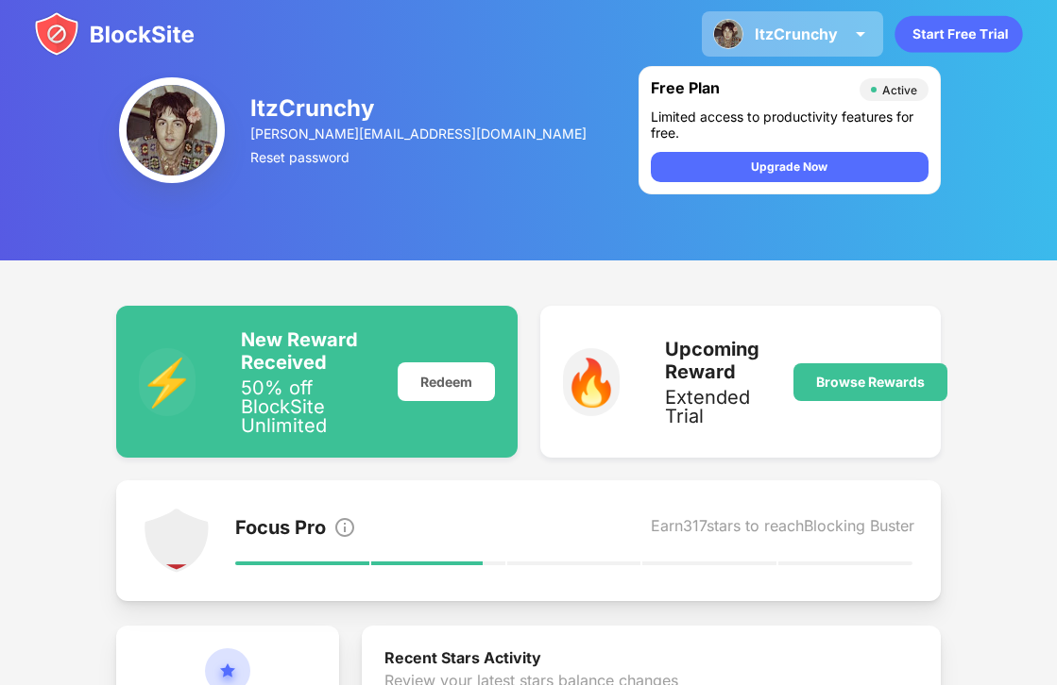
click at [818, 42] on div "ItzCrunchy" at bounding box center [795, 34] width 83 height 19
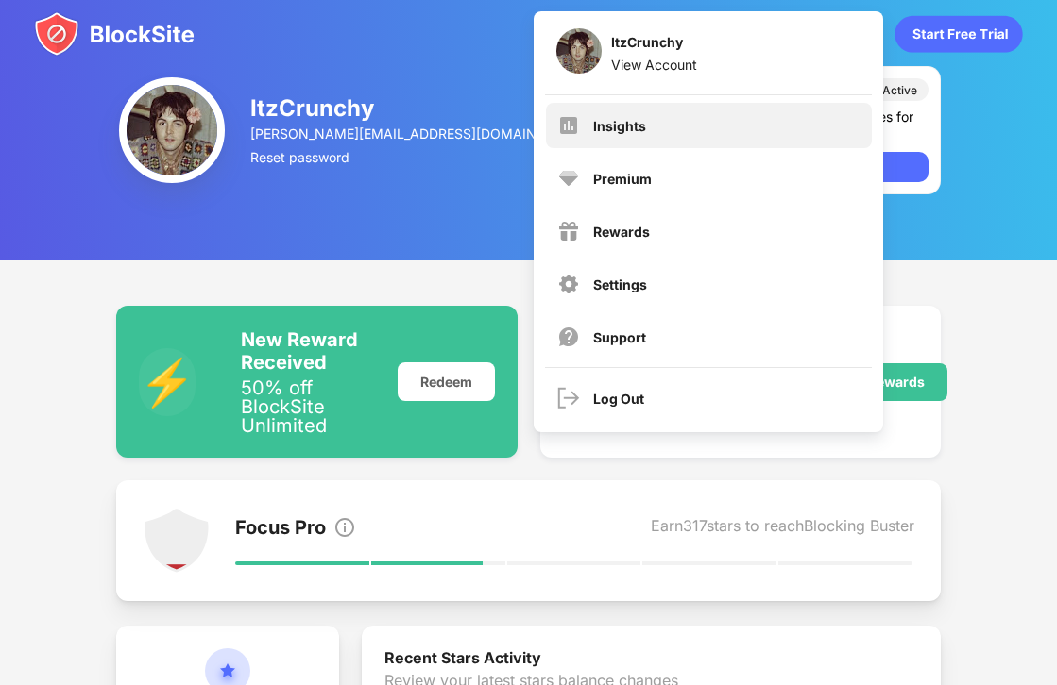
click at [693, 119] on div "Insights" at bounding box center [709, 125] width 326 height 45
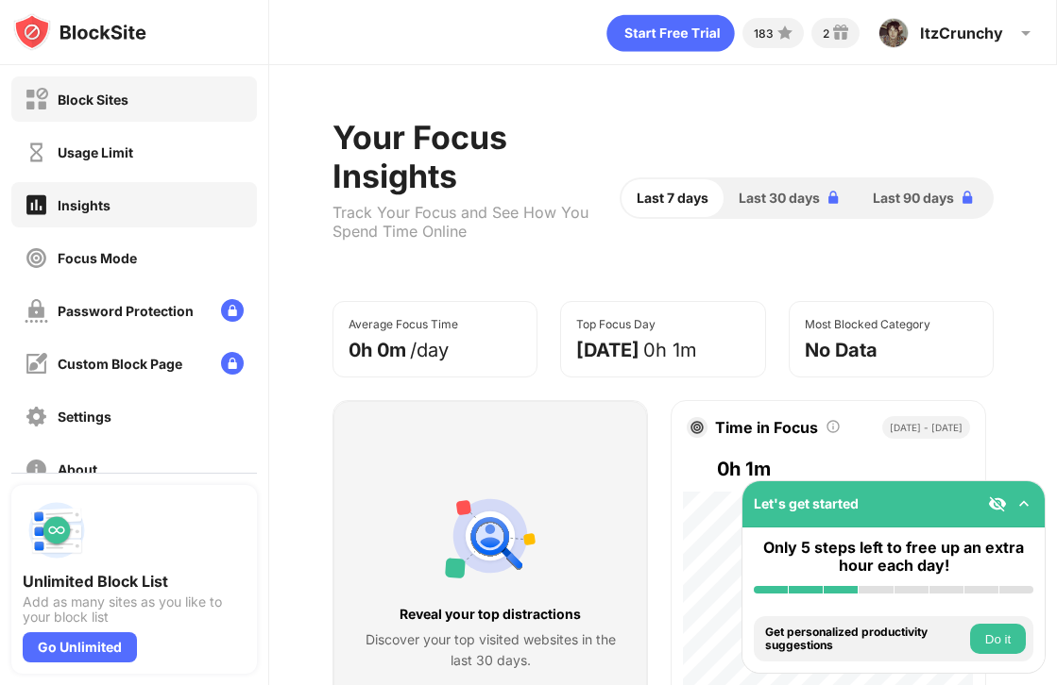
click at [124, 95] on div "Block Sites" at bounding box center [93, 100] width 71 height 16
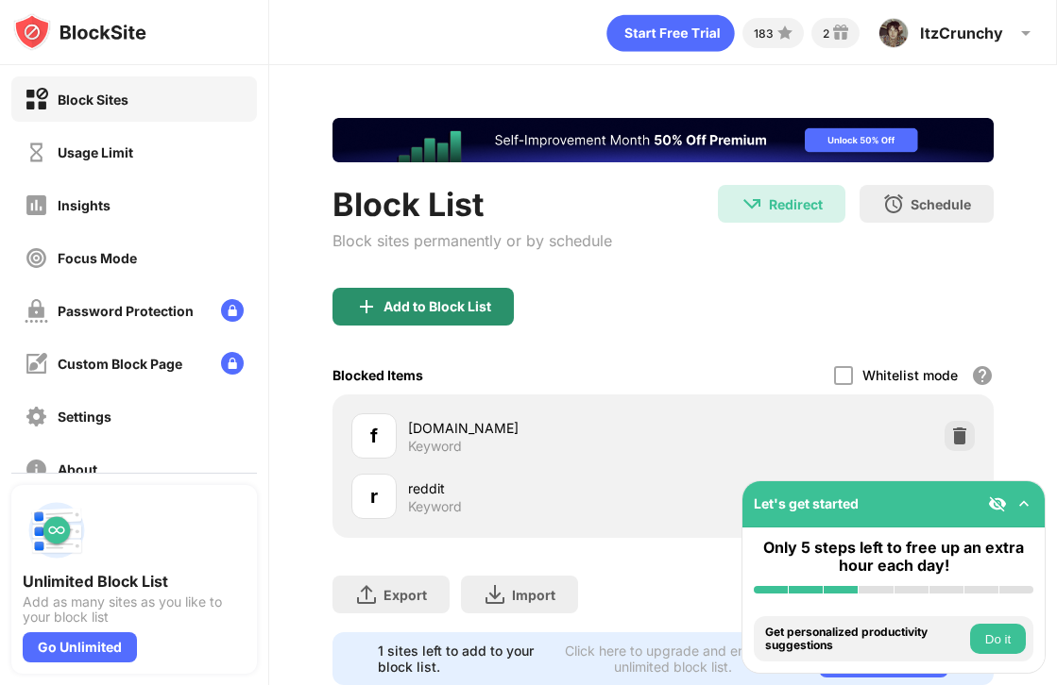
click at [403, 313] on div "Add to Block List" at bounding box center [437, 306] width 108 height 15
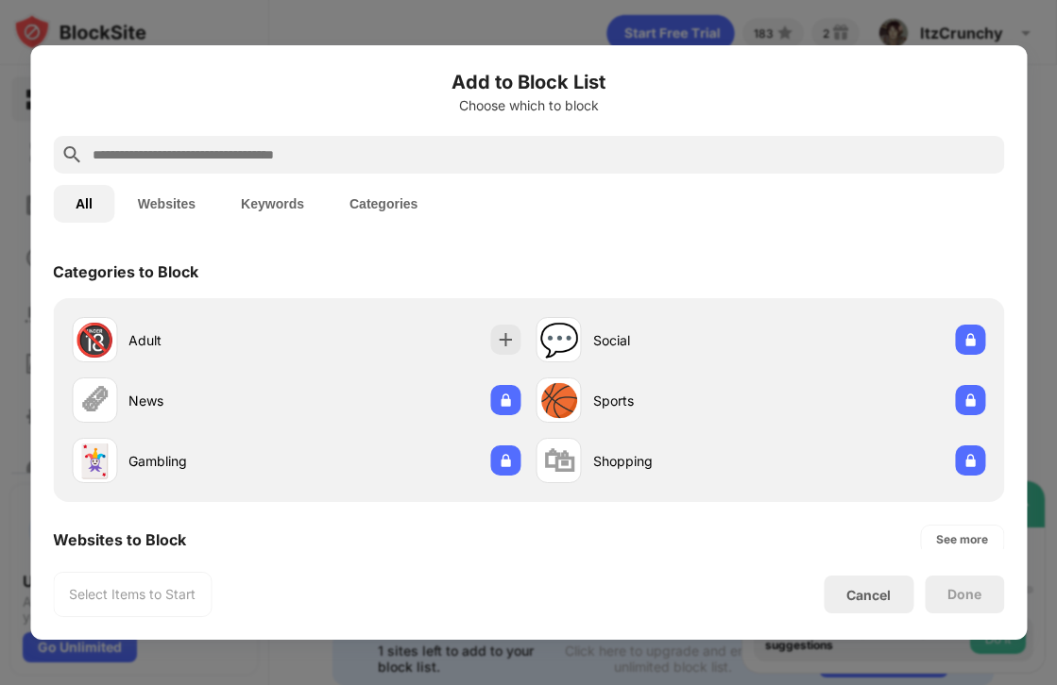
click at [279, 139] on div at bounding box center [528, 155] width 951 height 38
click at [278, 151] on input "text" at bounding box center [543, 155] width 905 height 23
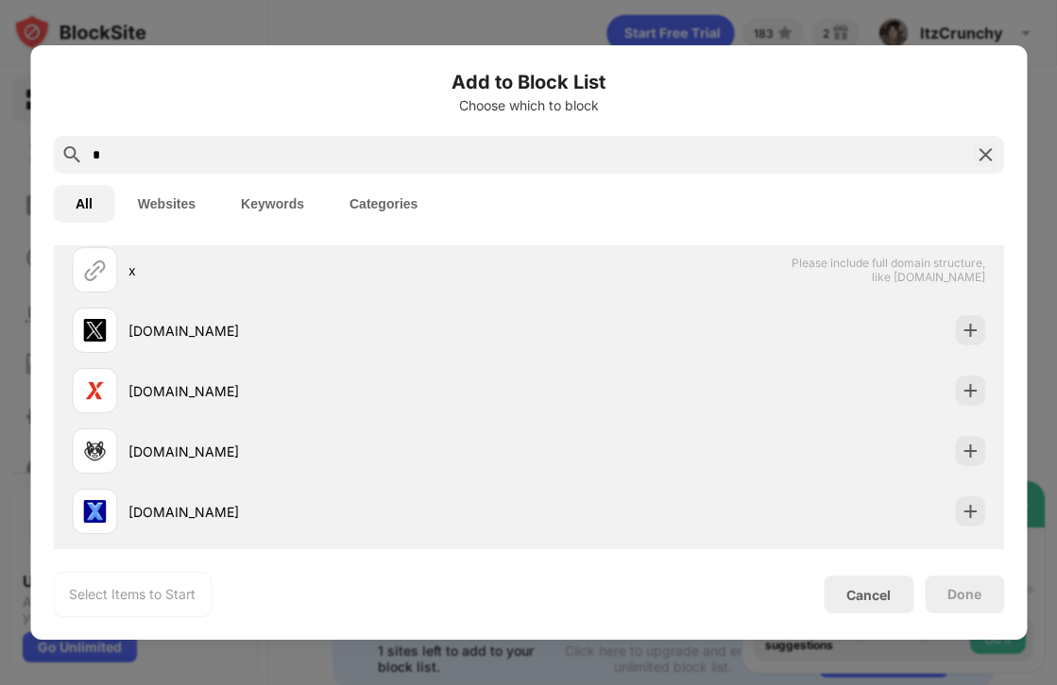
scroll to position [293, 0]
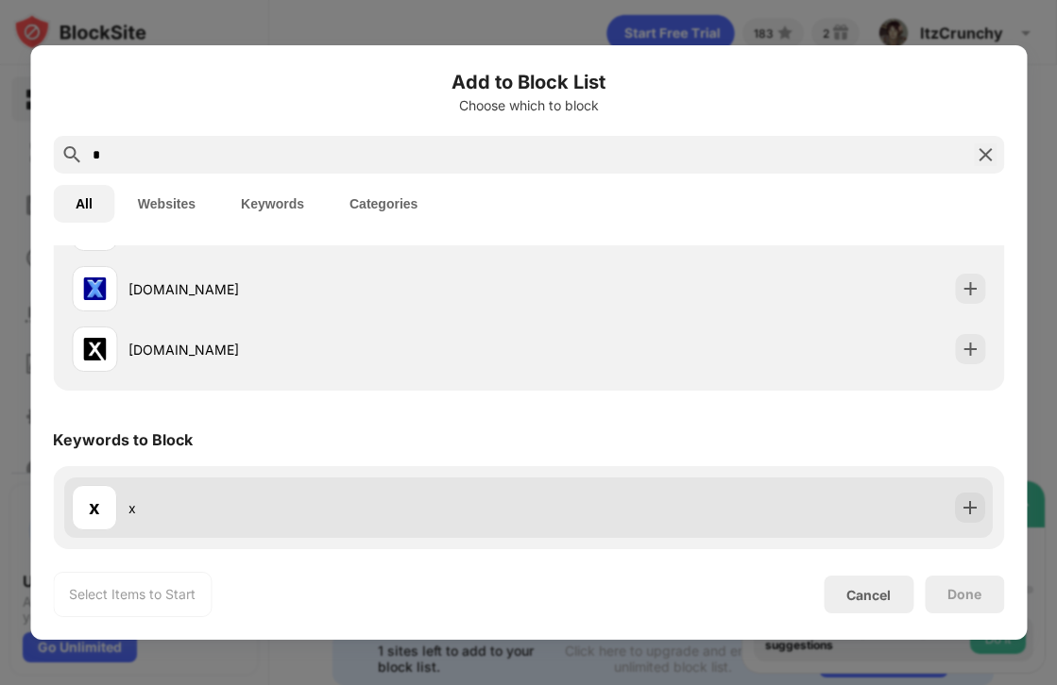
type input "*"
click at [981, 513] on div at bounding box center [970, 508] width 30 height 30
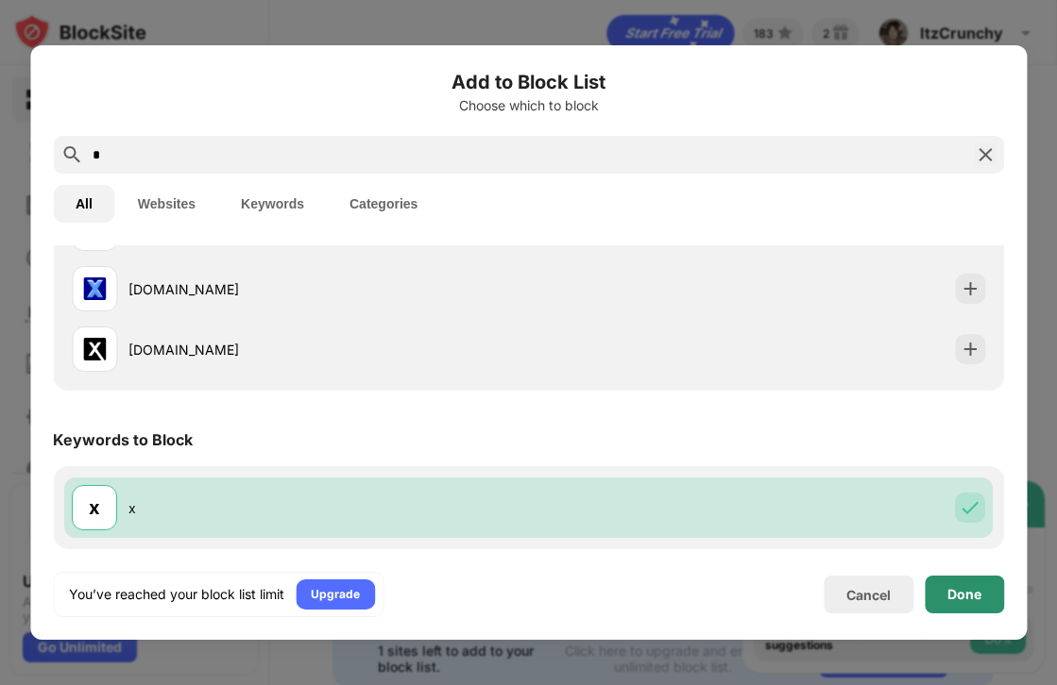
click at [978, 594] on div "Done" at bounding box center [964, 594] width 34 height 15
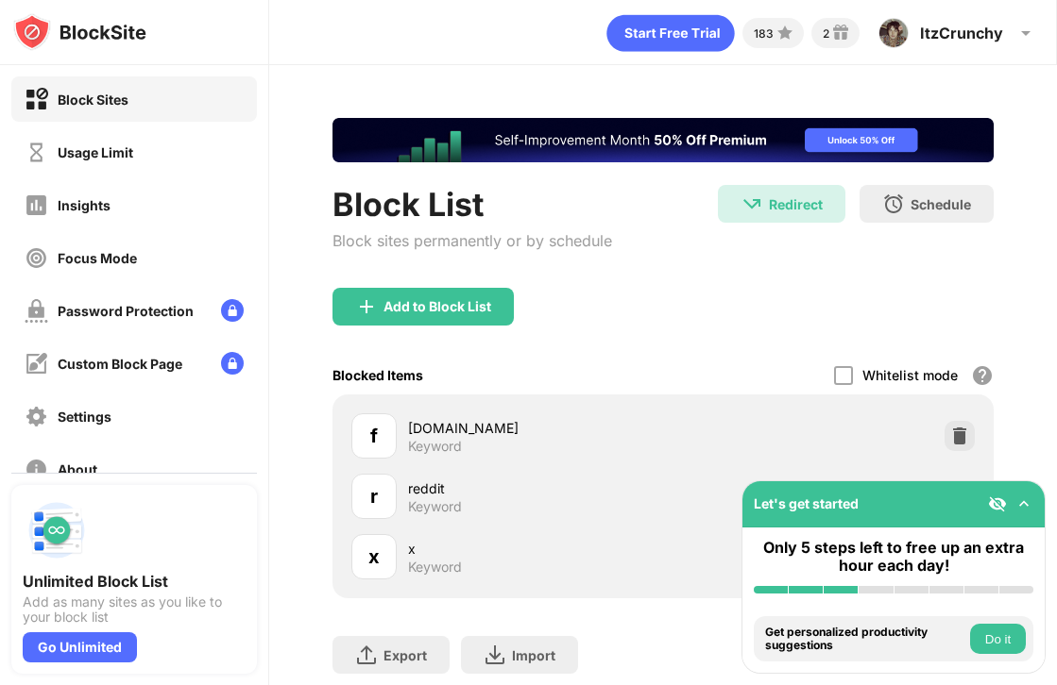
scroll to position [45, 0]
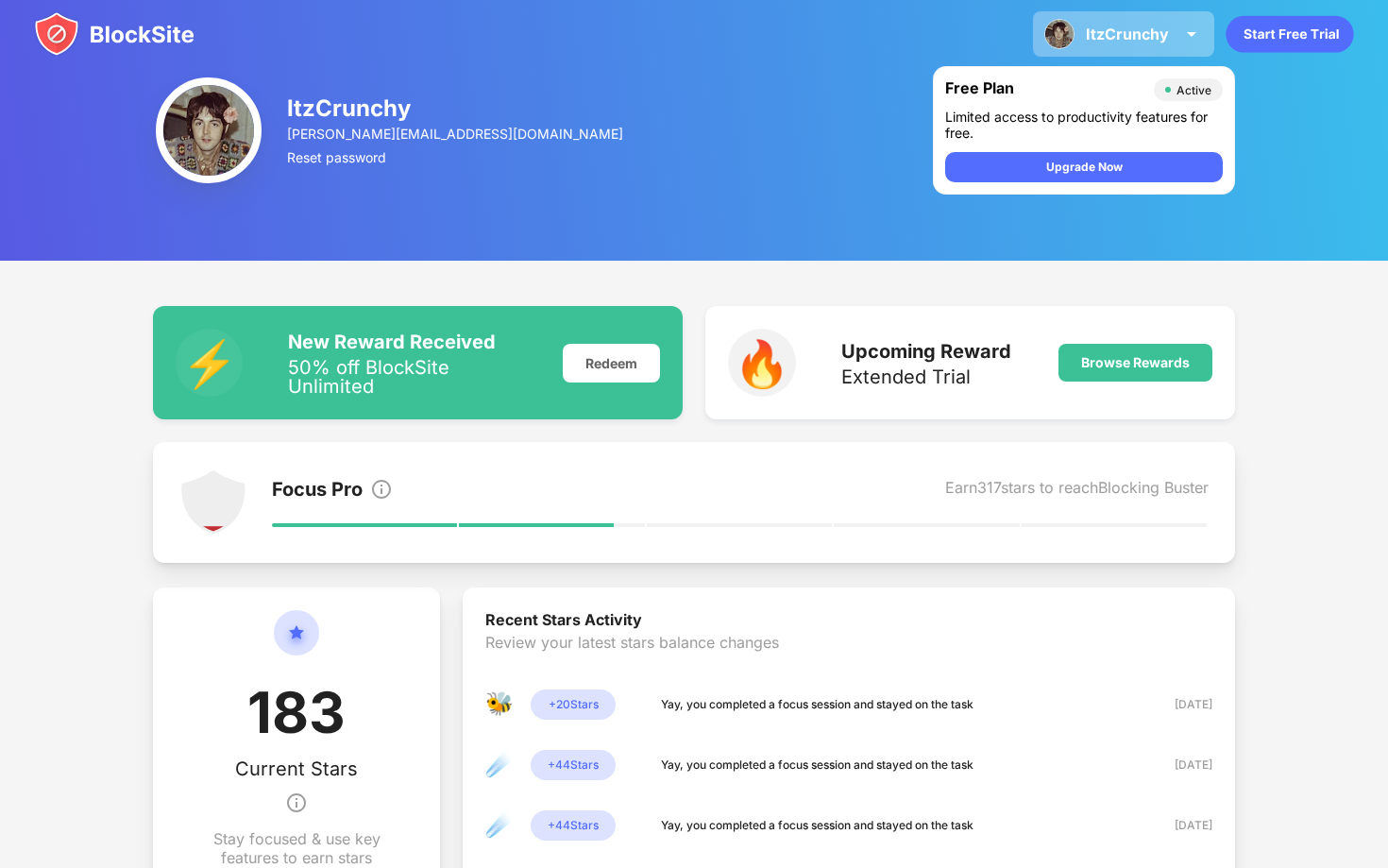
click at [1106, 42] on div "ItzCrunchy" at bounding box center [1127, 34] width 83 height 19
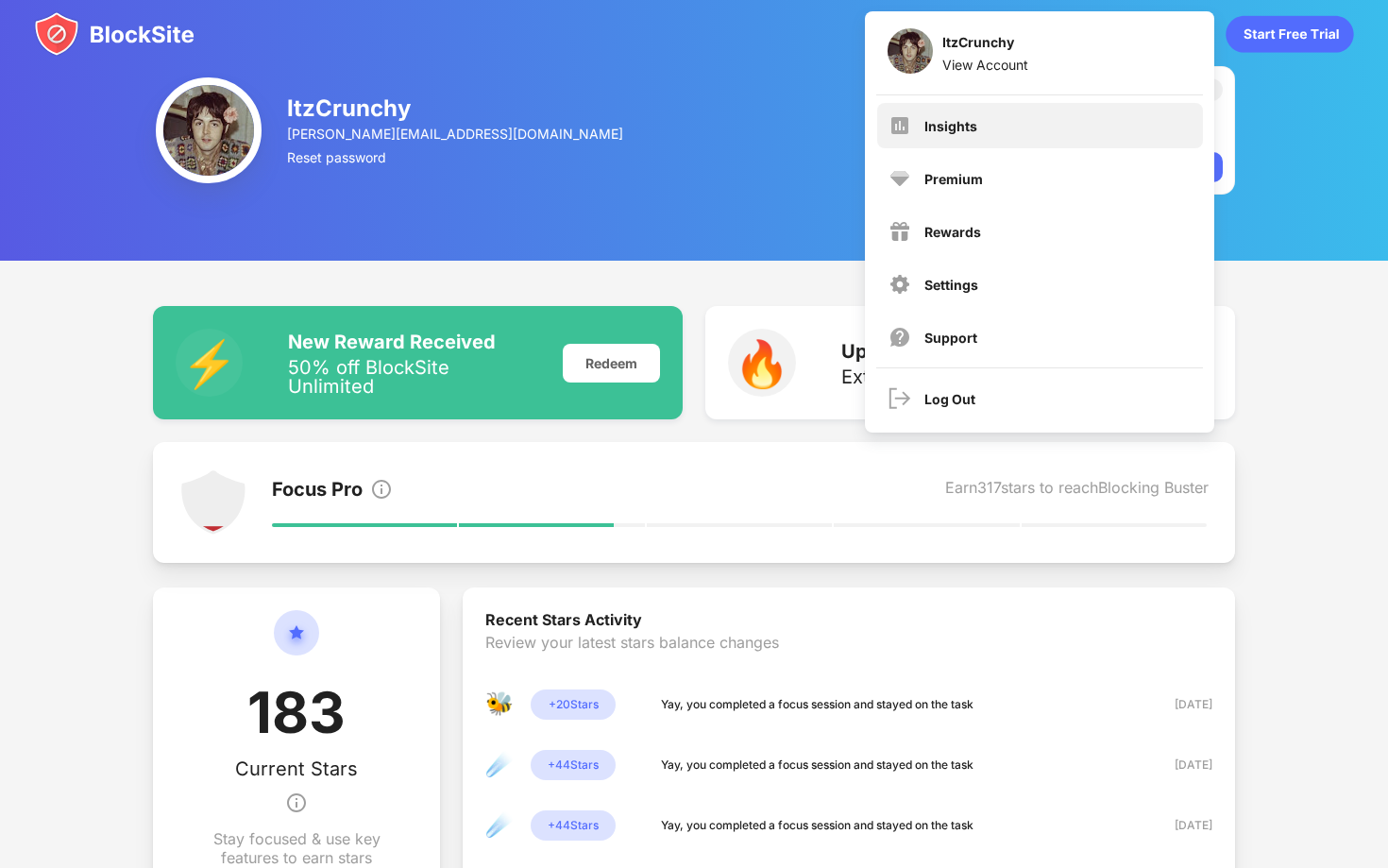
click at [968, 134] on div "Insights" at bounding box center [1040, 125] width 326 height 45
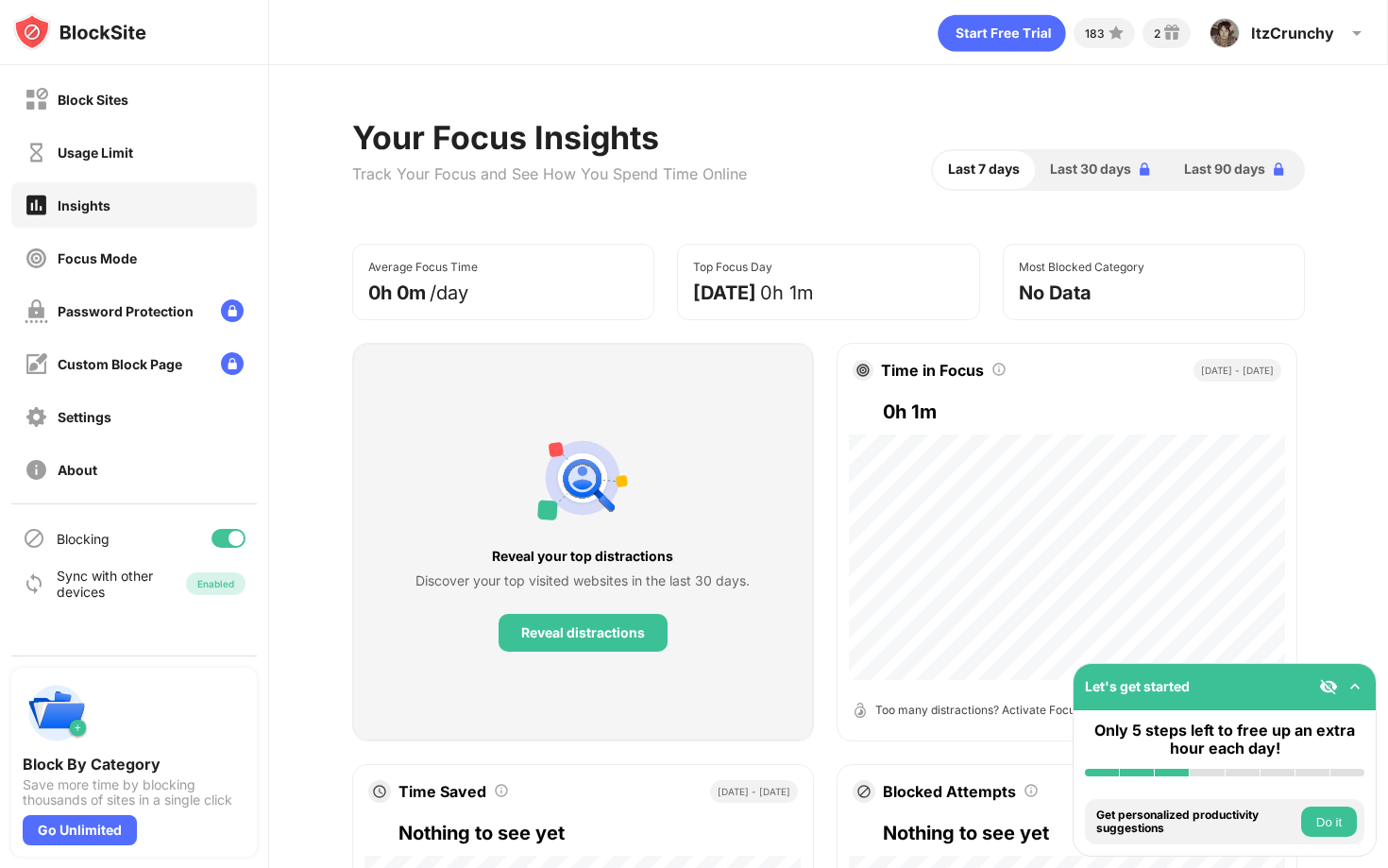
click at [116, 96] on div "Block Sites" at bounding box center [93, 100] width 71 height 16
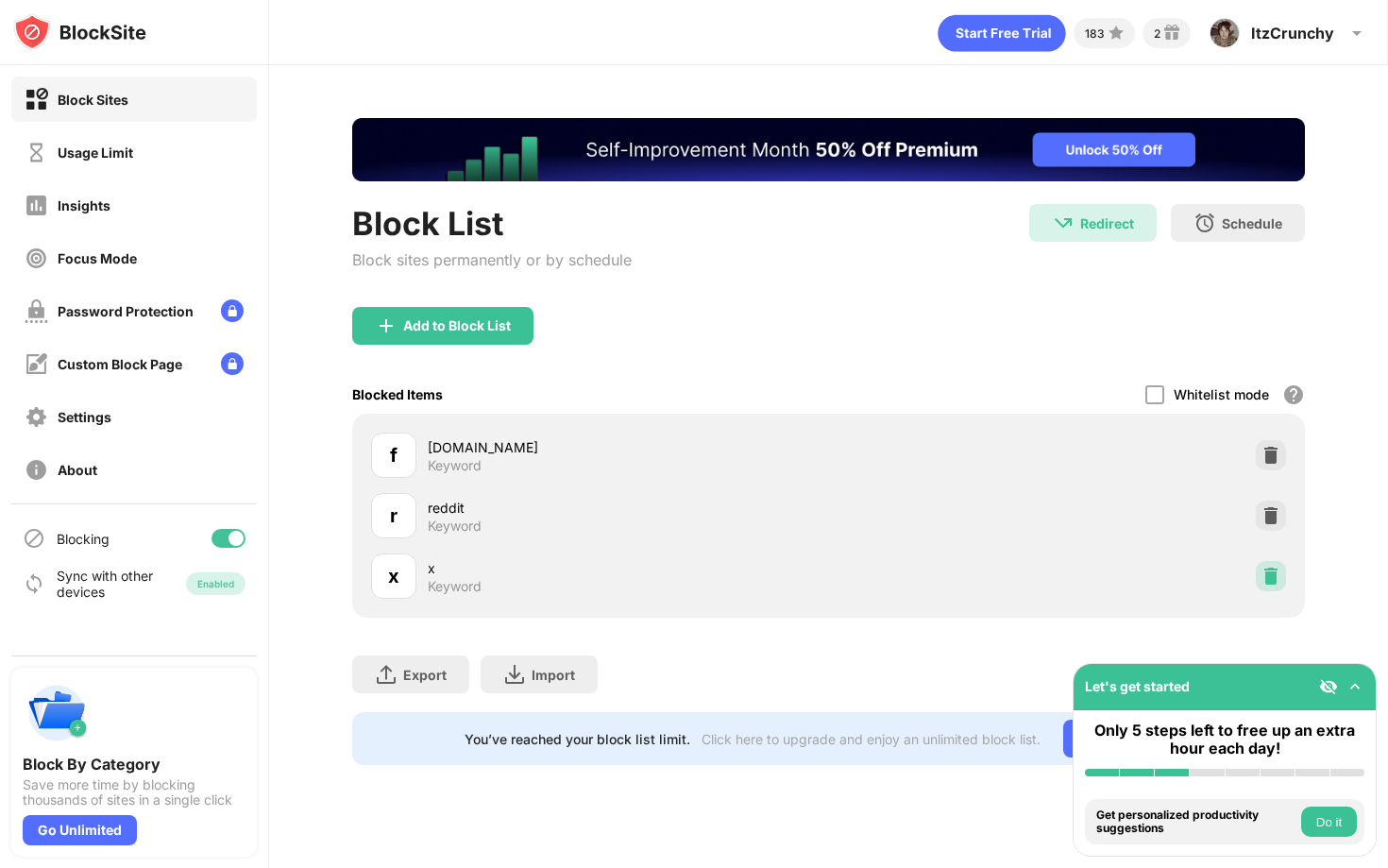
click at [1261, 580] on img at bounding box center [1270, 575] width 19 height 19
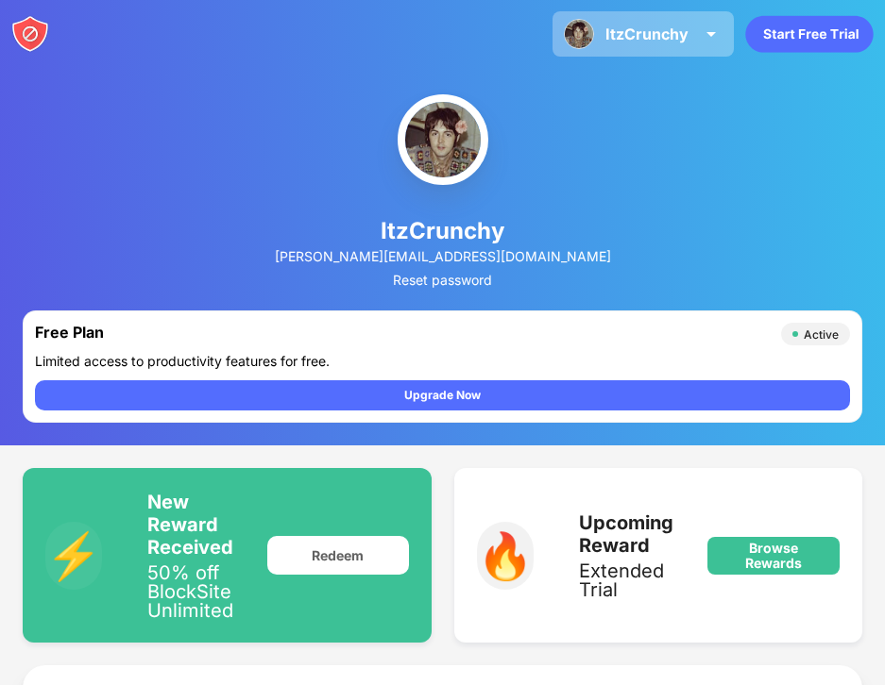
click at [600, 33] on div "ItzCrunchy ItzCrunchy View Account Insights Premium Rewards Settings Support Lo…" at bounding box center [642, 33] width 181 height 45
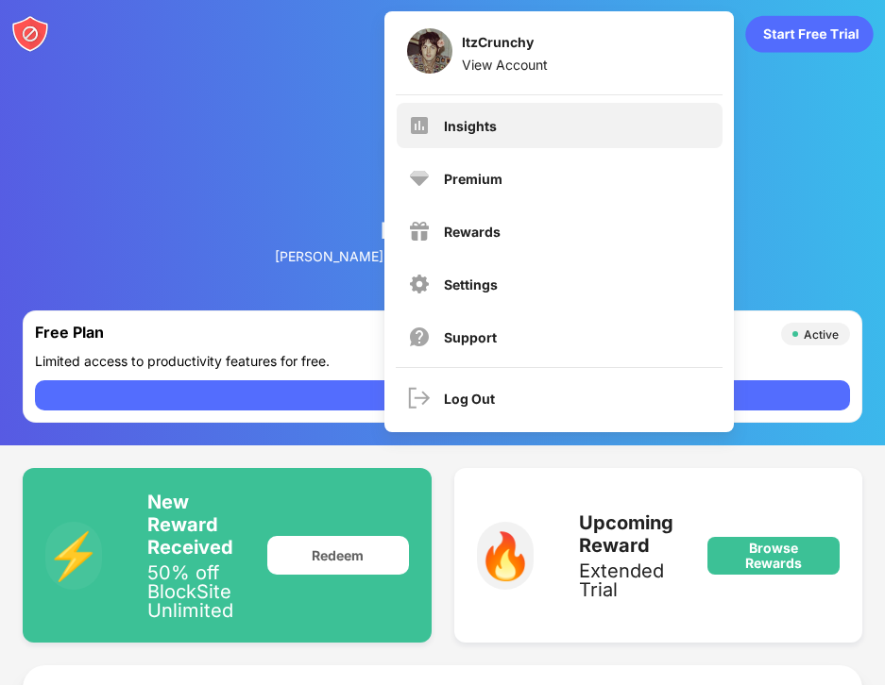
click at [545, 113] on div "Insights" at bounding box center [560, 125] width 326 height 45
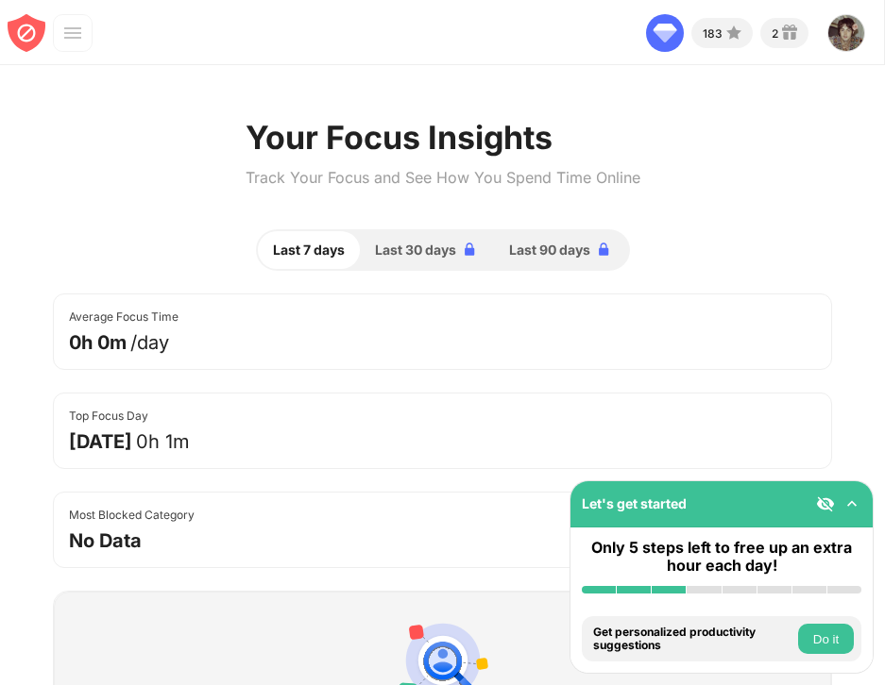
click at [29, 42] on img at bounding box center [27, 33] width 38 height 38
click at [64, 27] on img at bounding box center [72, 33] width 19 height 19
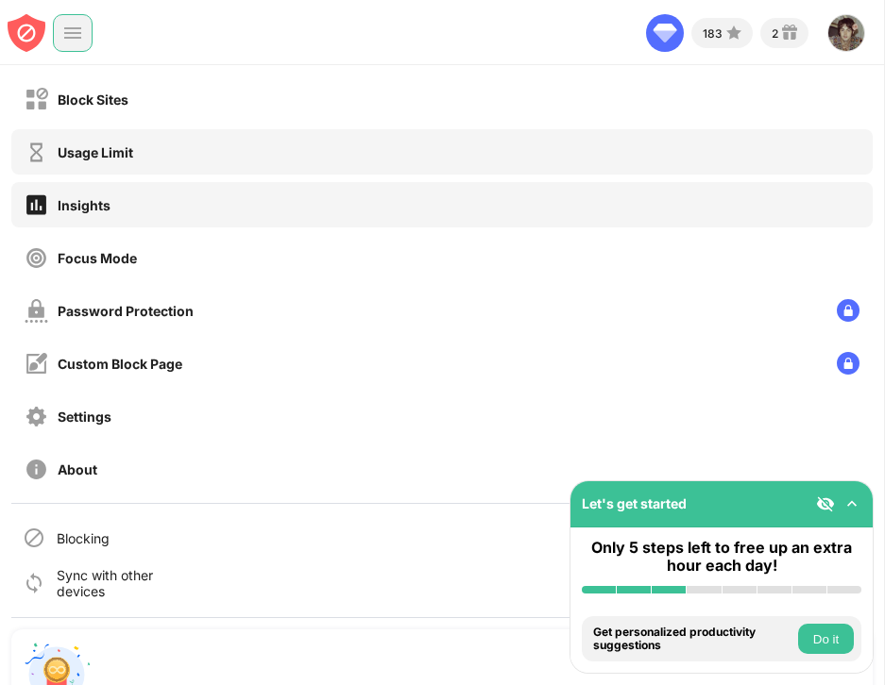
click at [66, 141] on div "Usage Limit" at bounding box center [79, 153] width 109 height 24
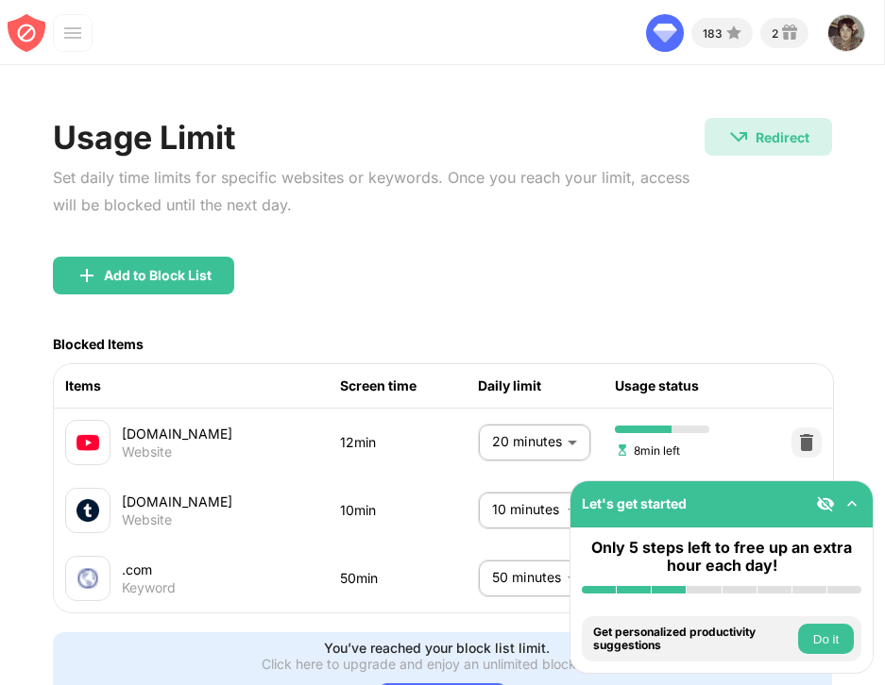
scroll to position [104, 0]
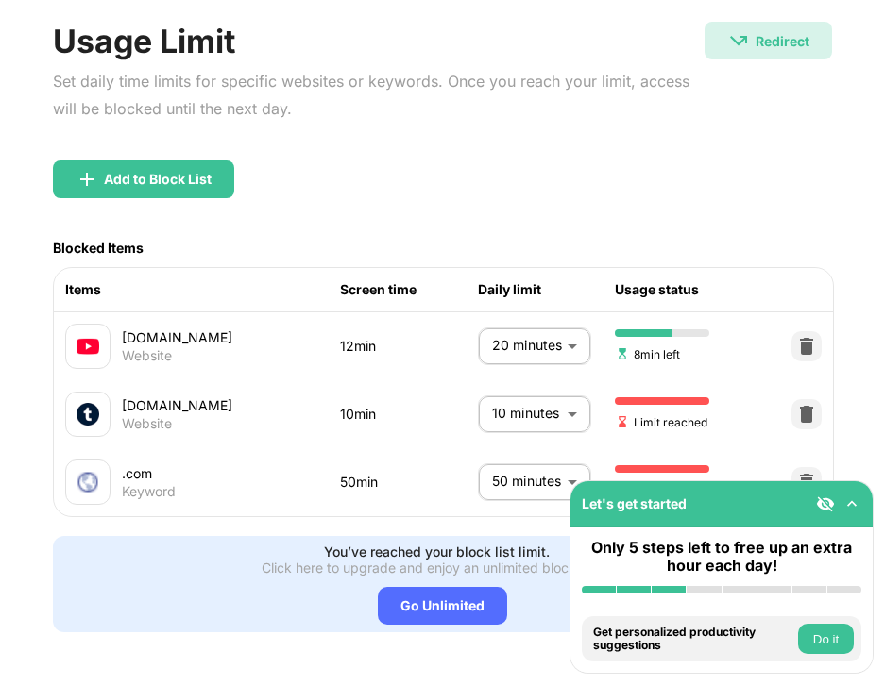
click at [512, 484] on body "Let's get started Only 5 steps left to free up an extra hour each day! Install …" at bounding box center [442, 342] width 885 height 685
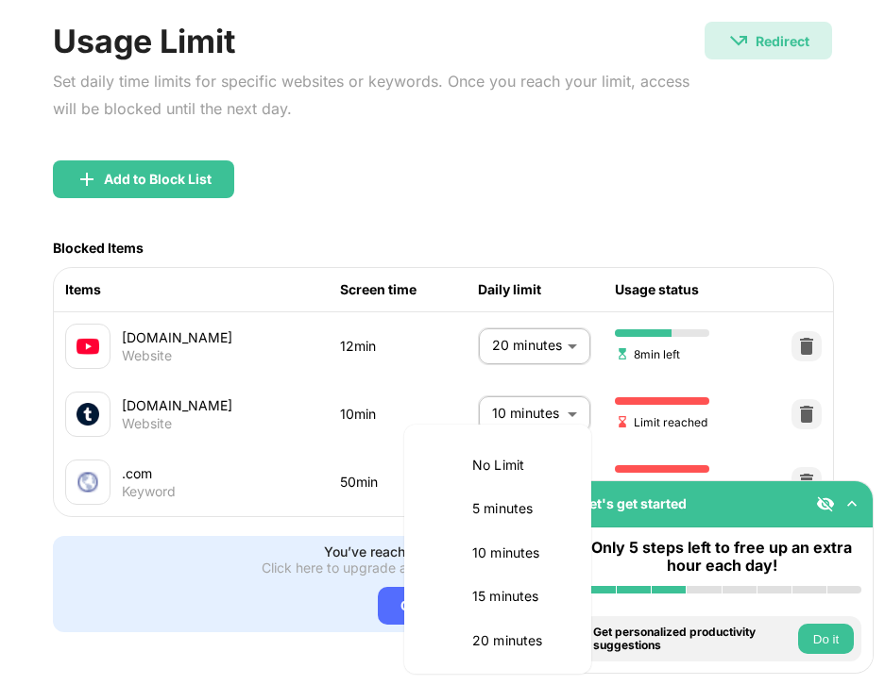
scroll to position [354, 0]
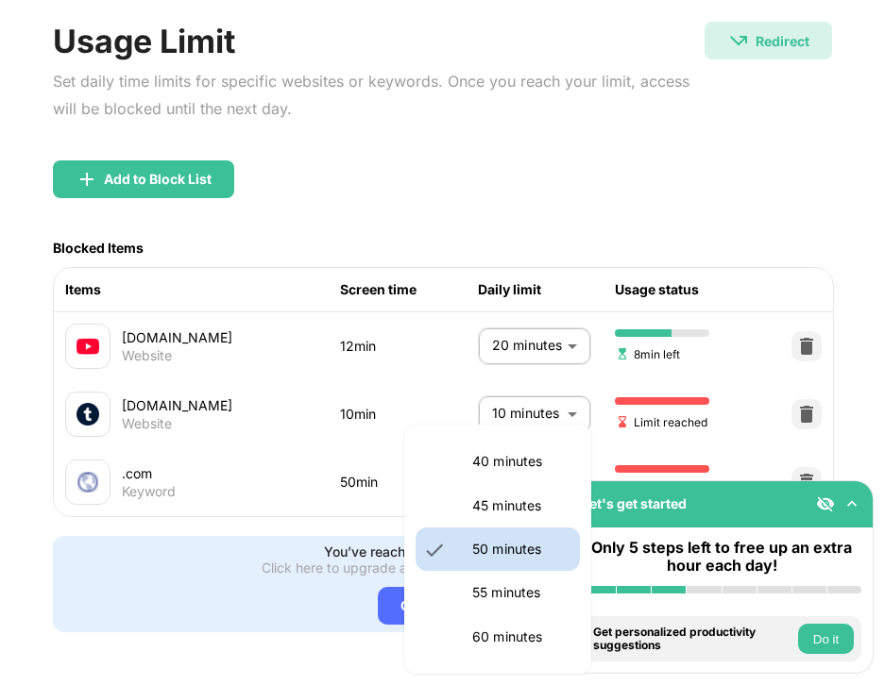
click at [465, 586] on li "55 minutes" at bounding box center [497, 592] width 164 height 43
type input "**"
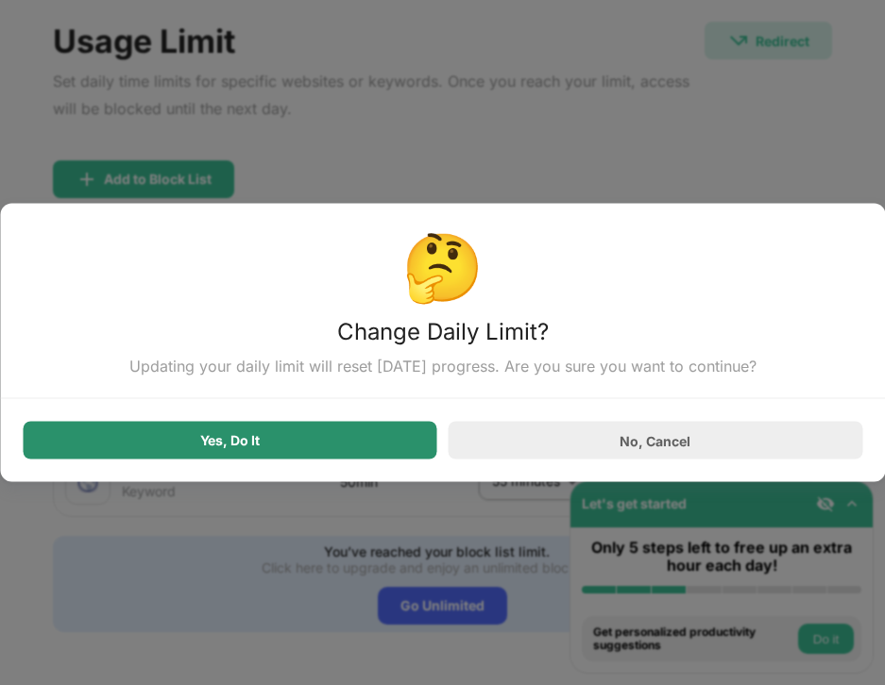
click at [380, 446] on div "Yes, Do It" at bounding box center [230, 441] width 414 height 38
